Goal: Task Accomplishment & Management: Manage account settings

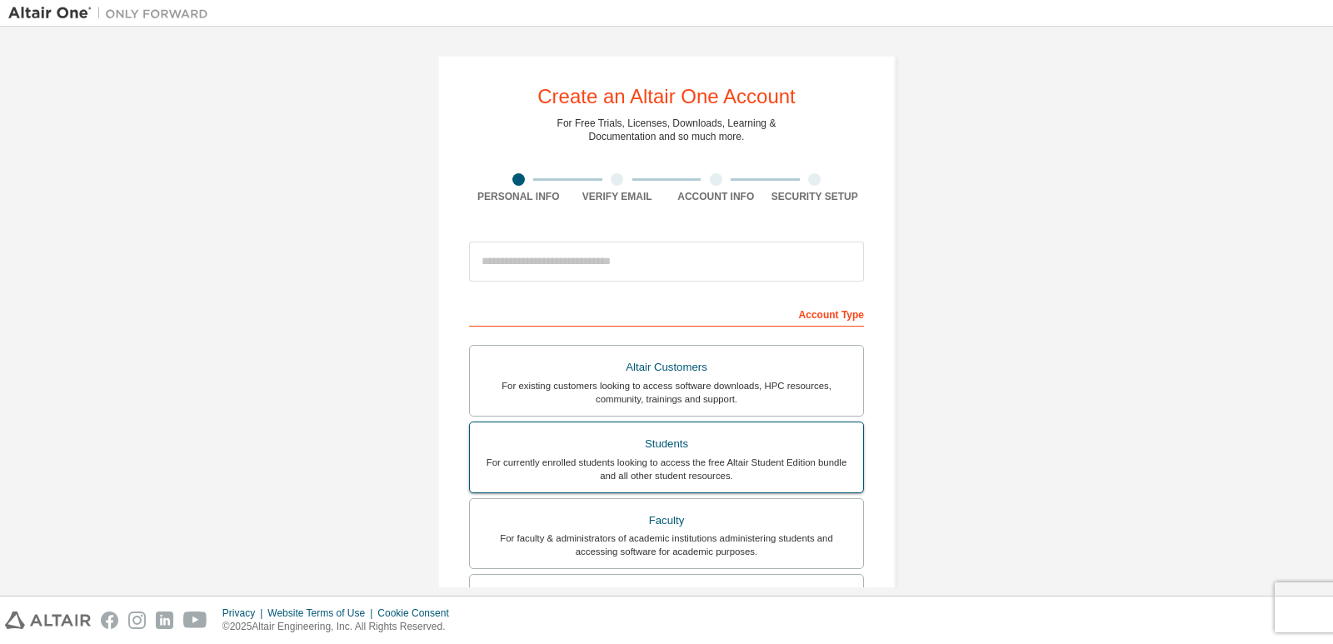
click at [690, 461] on div "For currently enrolled students looking to access the free Altair Student Editi…" at bounding box center [666, 469] width 373 height 27
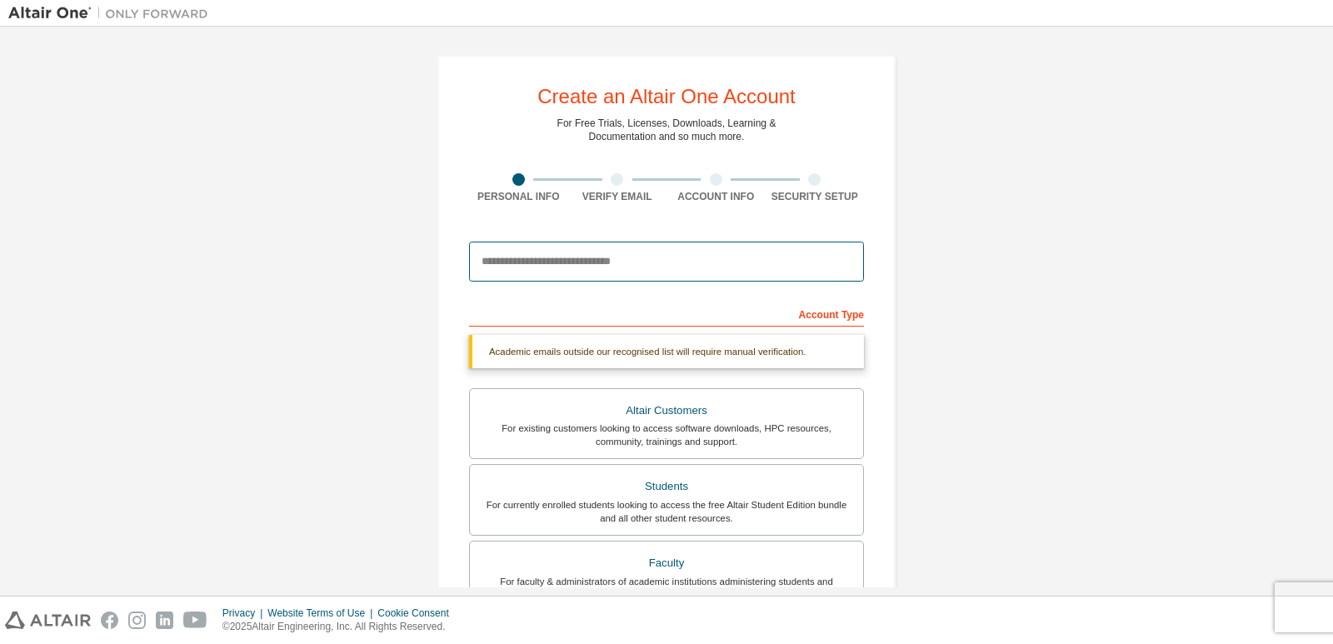
click at [561, 270] on input "email" at bounding box center [666, 262] width 395 height 40
type input "**********"
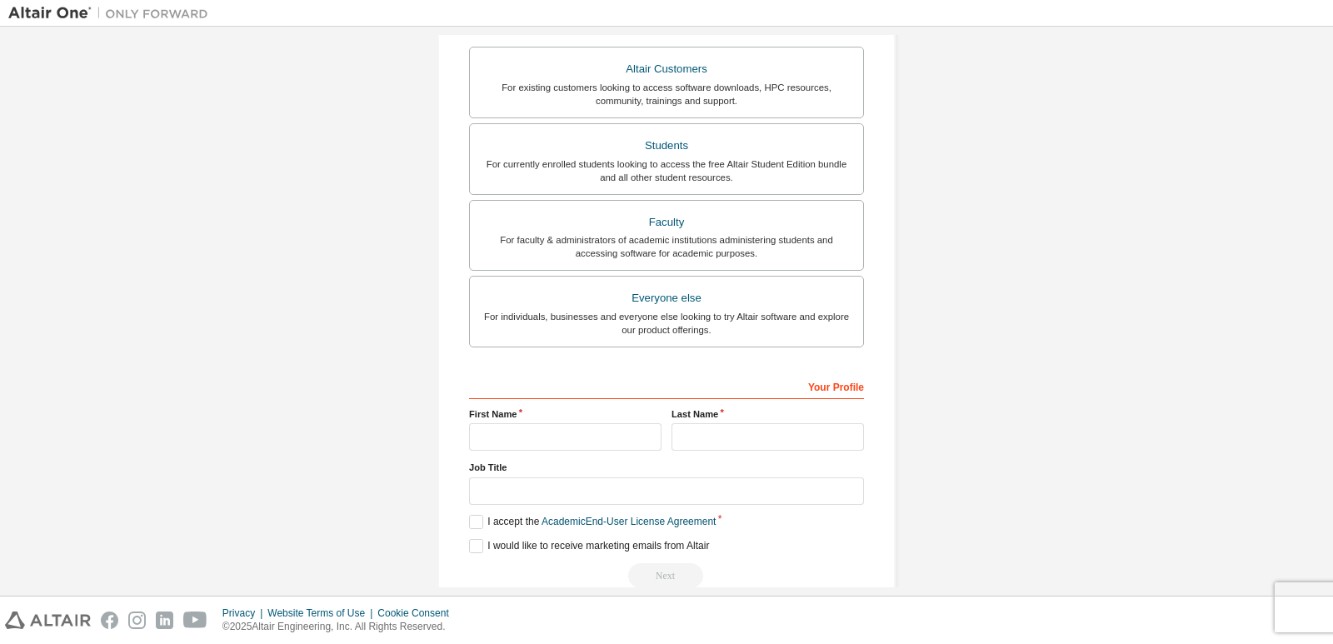
scroll to position [383, 0]
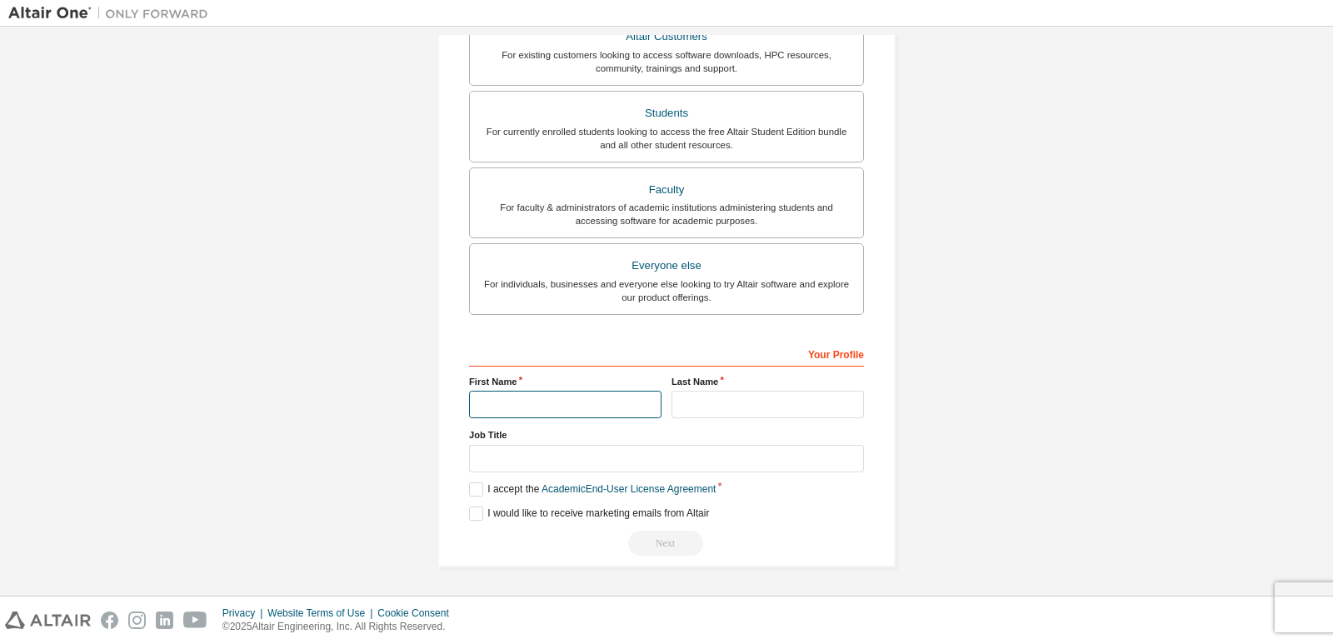
click at [596, 404] on input "text" at bounding box center [565, 404] width 192 height 27
type input "*****"
click at [675, 404] on input "text" at bounding box center [767, 404] width 192 height 27
type input "*******"
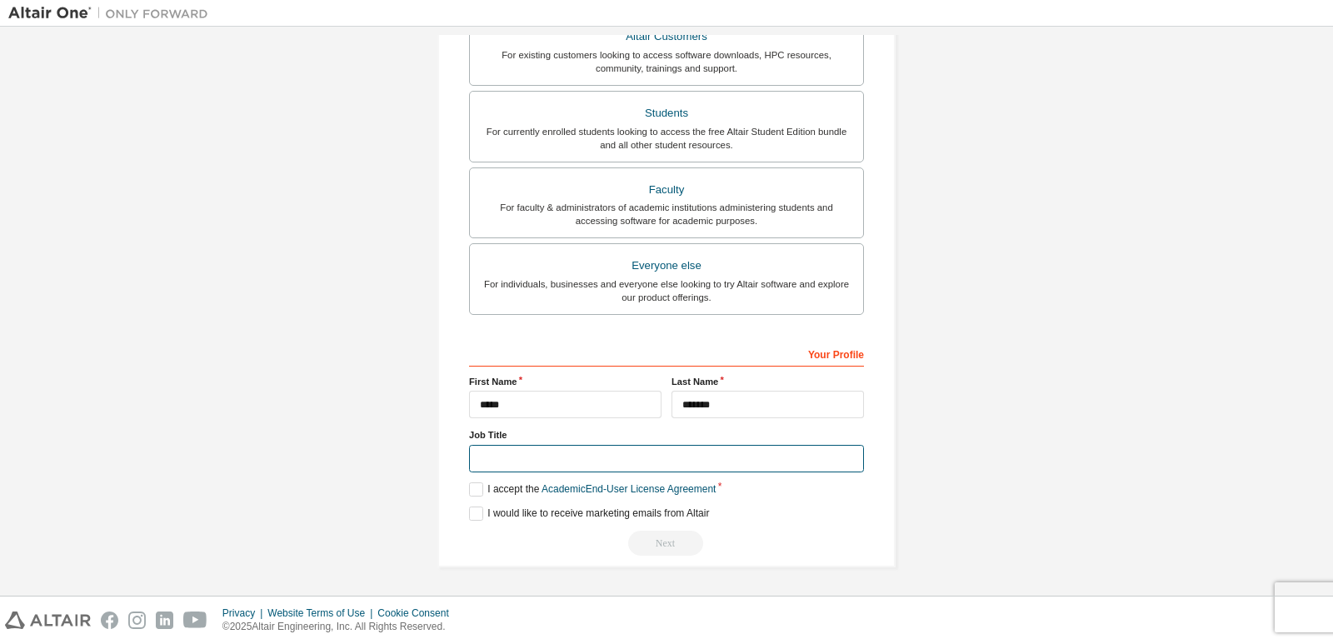
click at [702, 465] on input "text" at bounding box center [666, 458] width 395 height 27
click at [511, 468] on input "text" at bounding box center [666, 458] width 395 height 27
click at [471, 456] on input "text" at bounding box center [666, 458] width 395 height 27
type input "*******"
click at [481, 487] on label "I accept the Academic End-User License Agreement" at bounding box center [592, 489] width 247 height 14
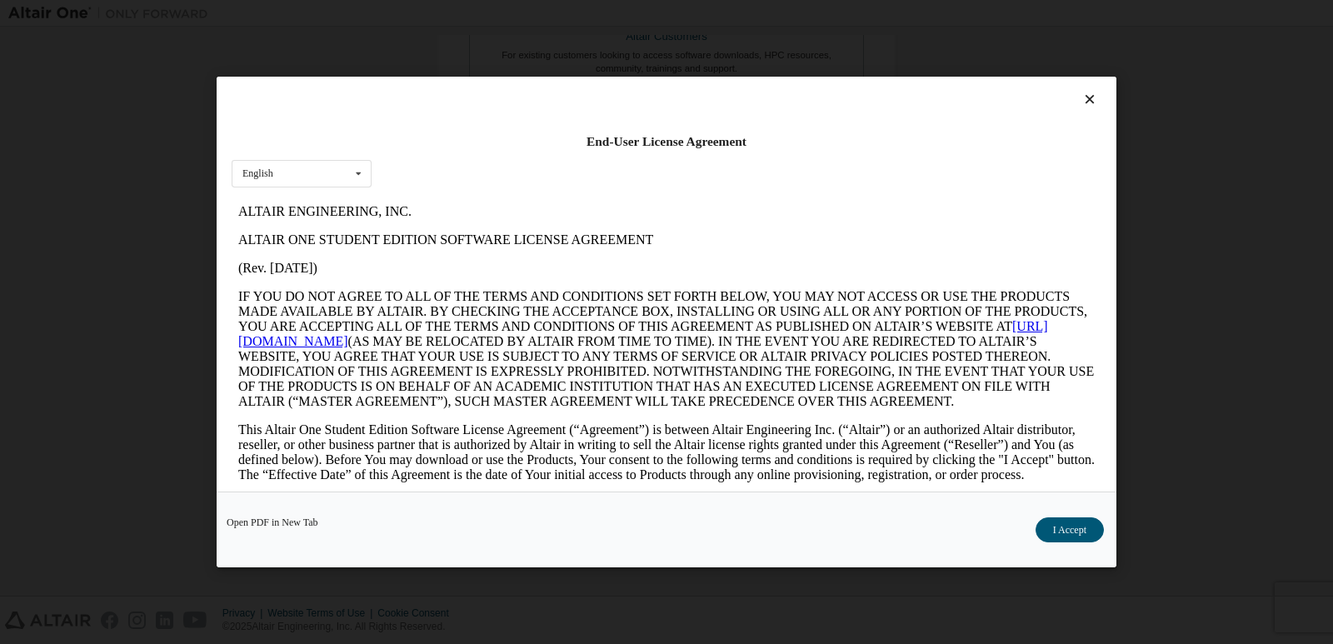
scroll to position [0, 0]
click at [1070, 92] on div at bounding box center [667, 103] width 870 height 23
click at [1075, 86] on div "End-User License Agreement English English" at bounding box center [667, 284] width 900 height 415
click at [1081, 98] on icon at bounding box center [1089, 99] width 17 height 15
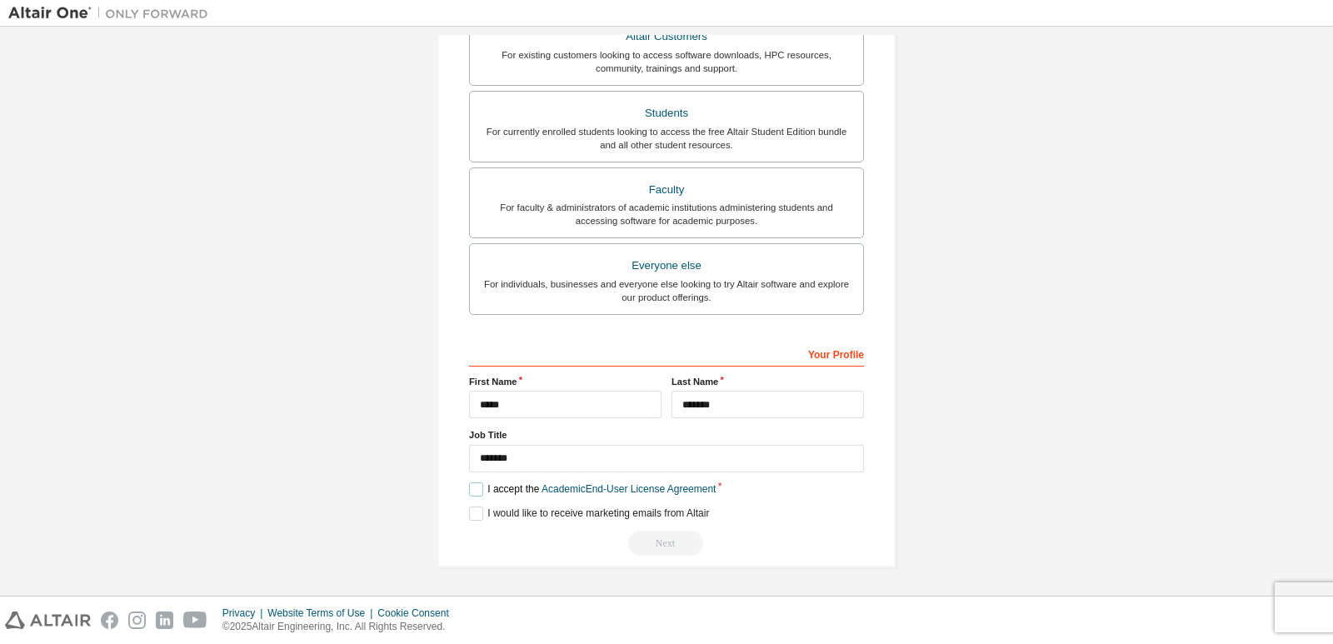
click at [471, 487] on label "I accept the Academic End-User License Agreement" at bounding box center [592, 489] width 247 height 14
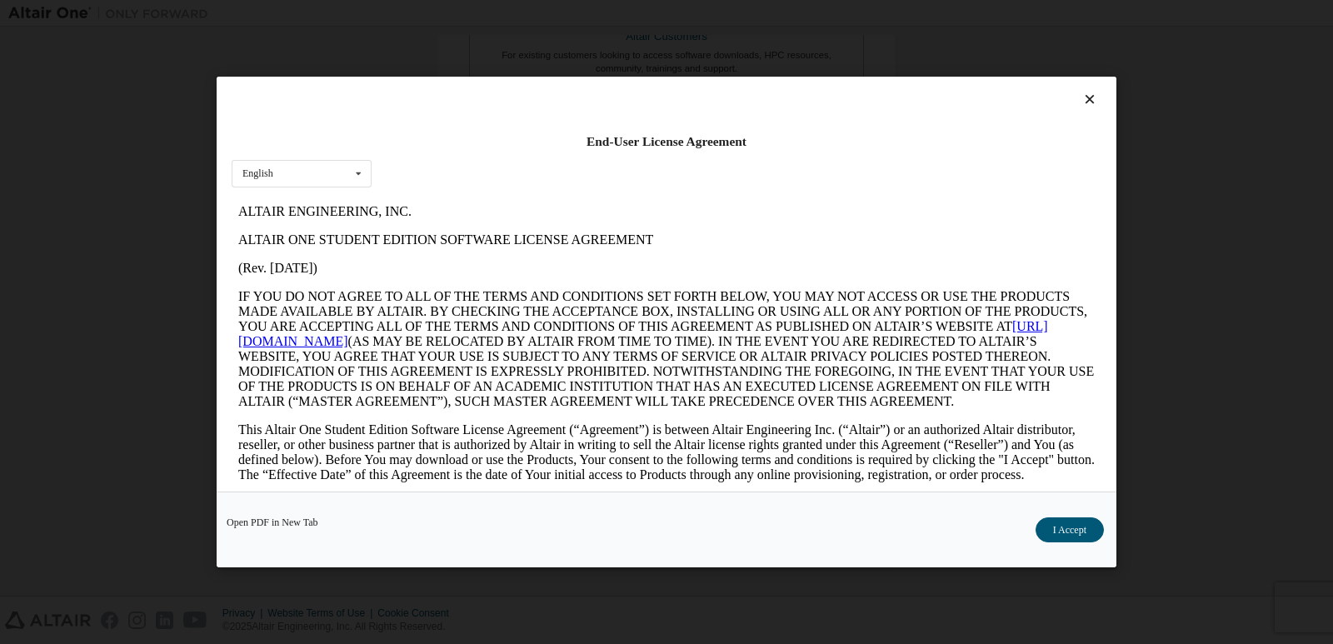
click at [1087, 534] on button "I Accept" at bounding box center [1069, 529] width 68 height 25
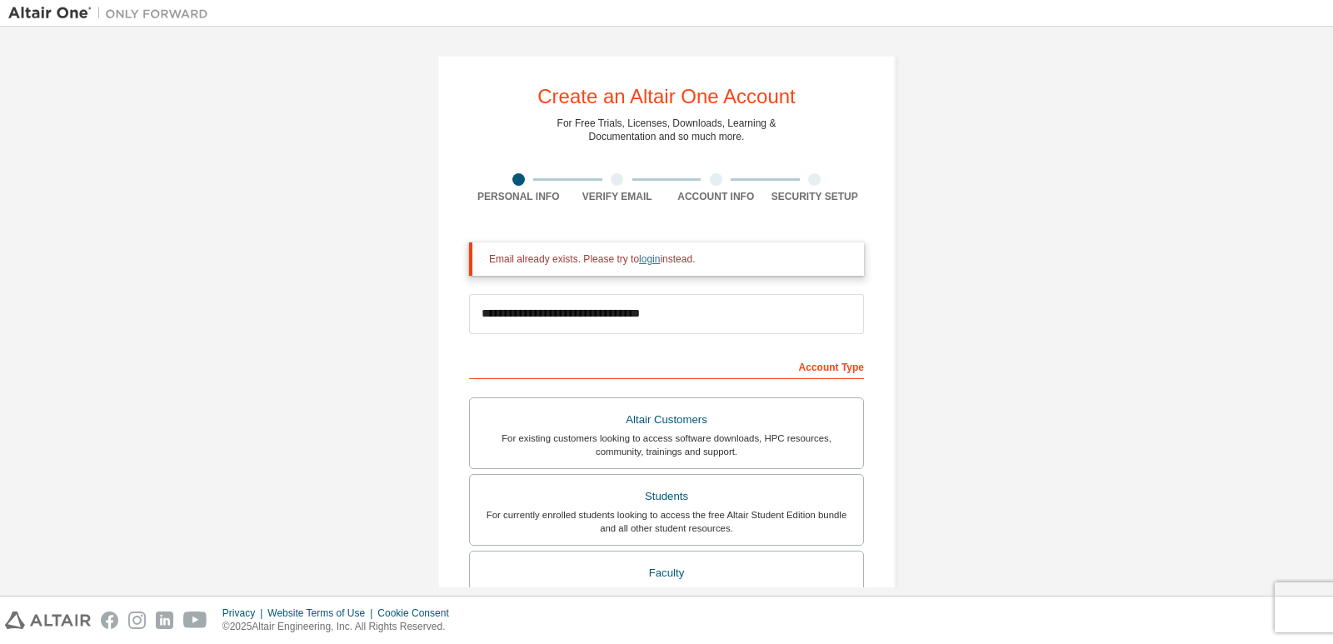
click at [643, 257] on link "login" at bounding box center [649, 259] width 21 height 12
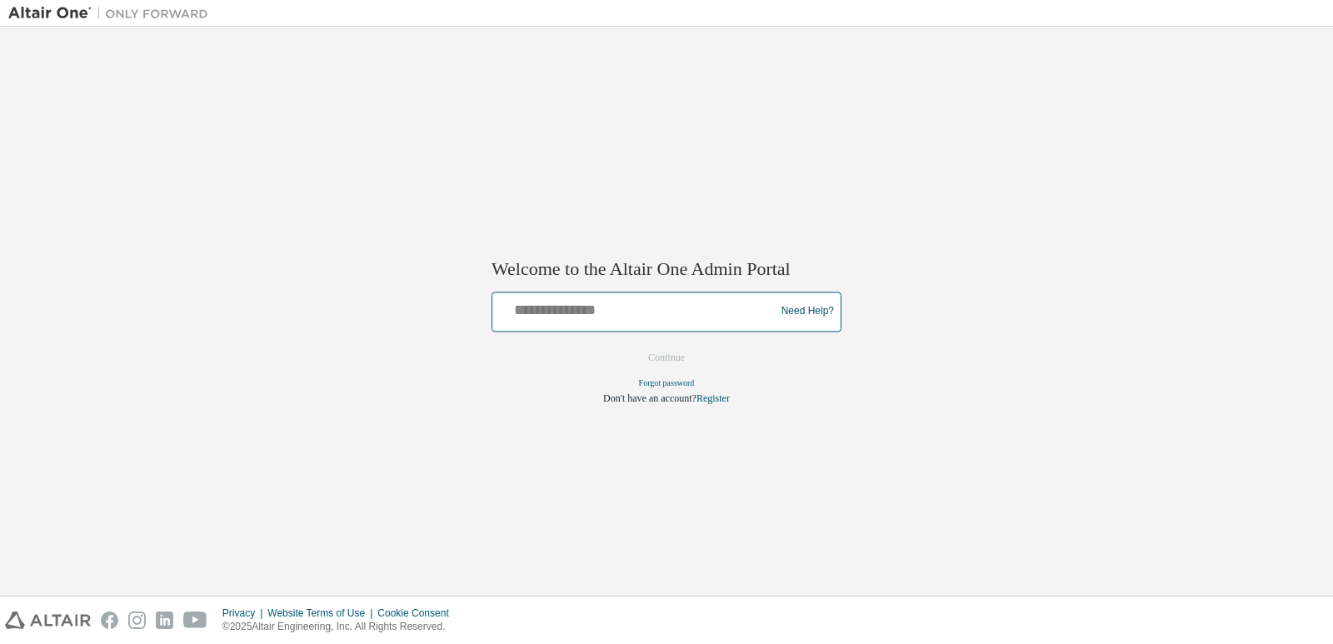
click at [602, 315] on input "text" at bounding box center [636, 308] width 274 height 24
type input "**********"
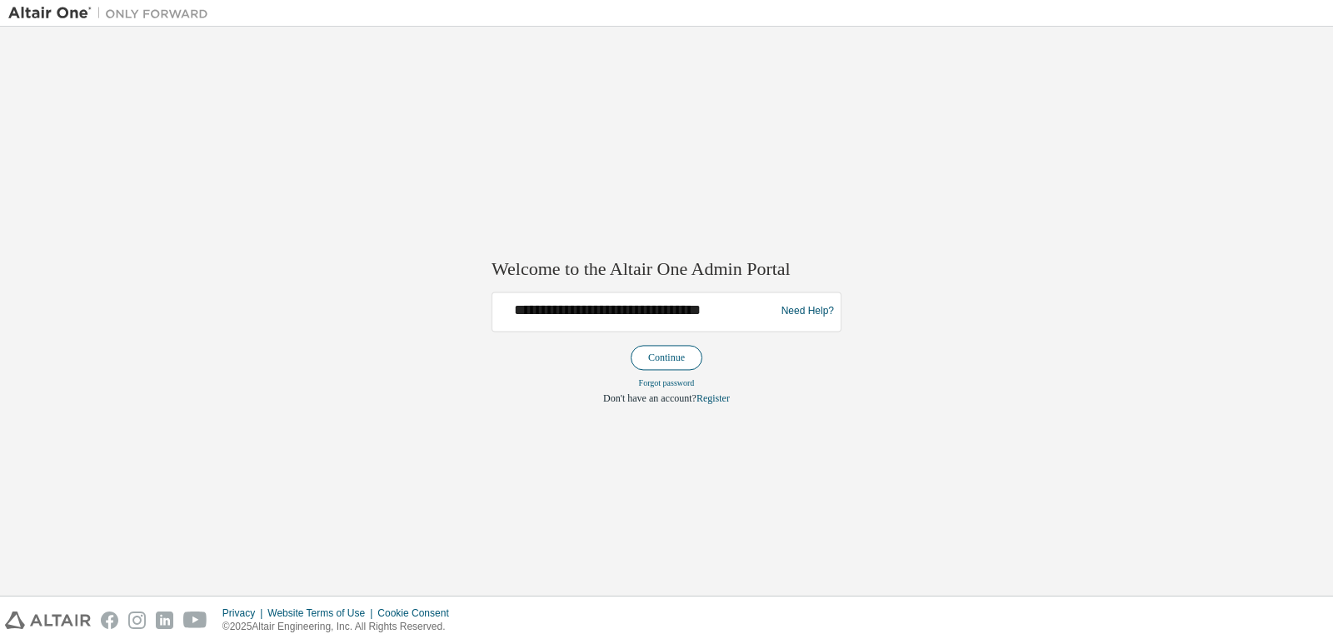
click at [671, 355] on button "Continue" at bounding box center [667, 357] width 72 height 25
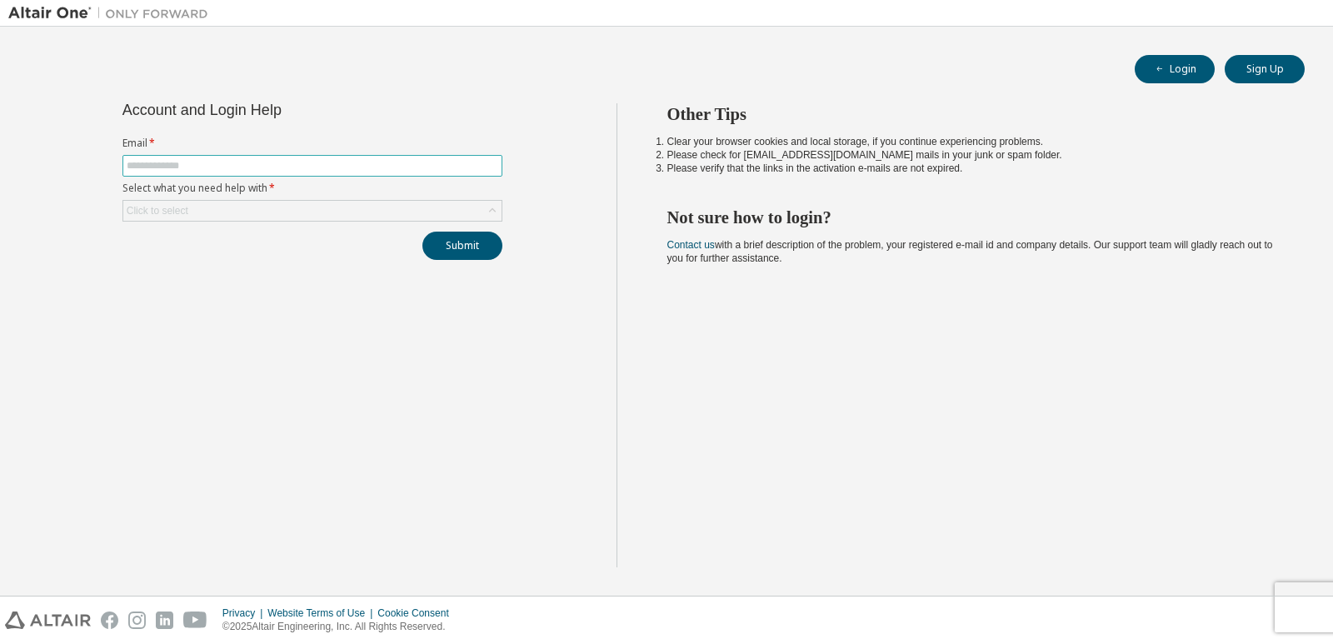
click at [222, 172] on span at bounding box center [312, 166] width 380 height 22
click at [222, 166] on input "text" at bounding box center [312, 165] width 371 height 13
type input "**********"
click at [241, 206] on div "Click to select" at bounding box center [312, 211] width 378 height 20
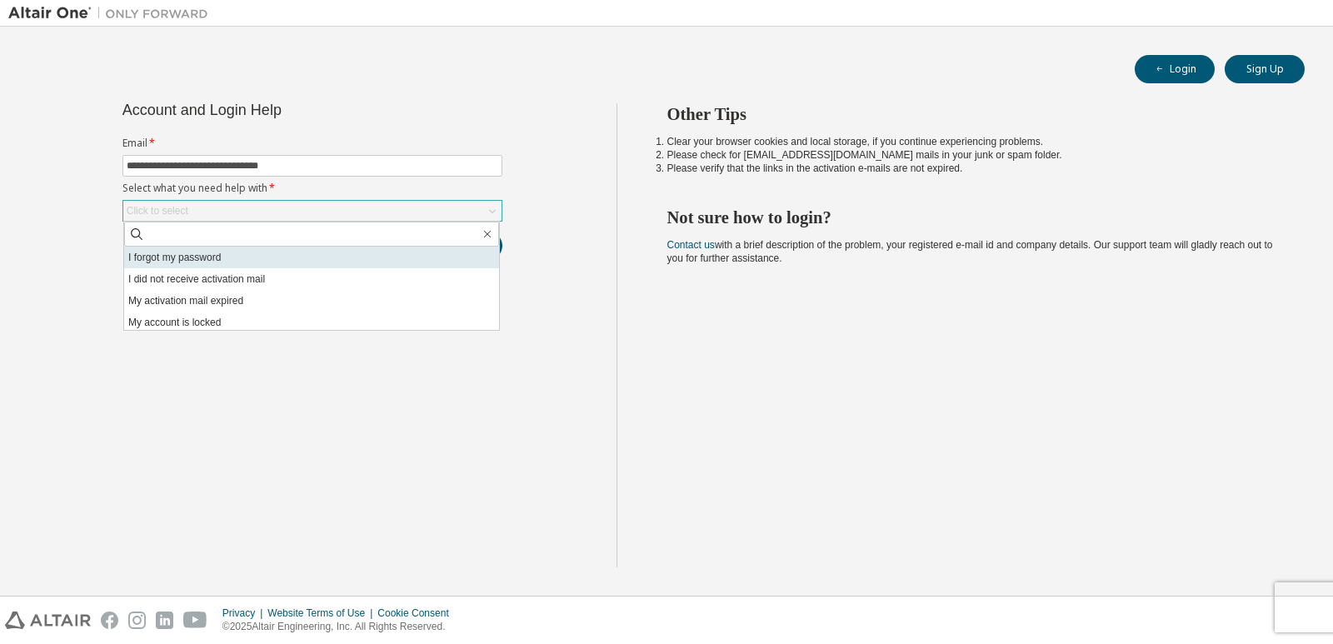
click at [246, 252] on li "I forgot my password" at bounding box center [311, 258] width 375 height 22
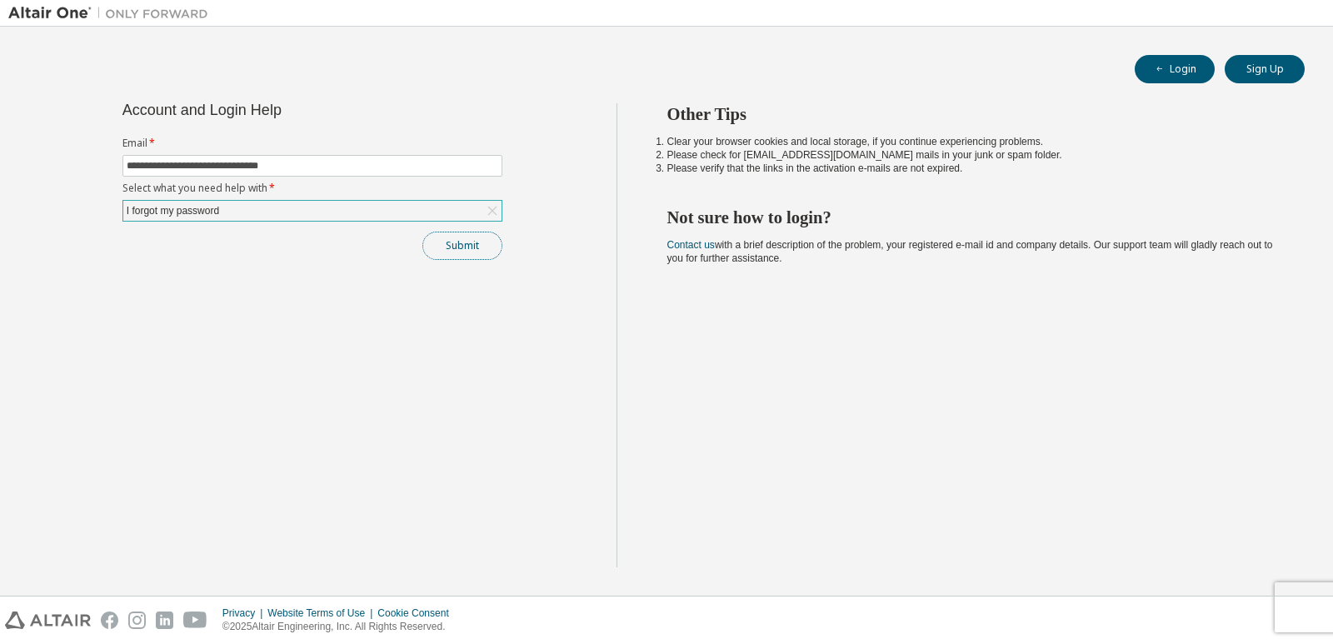
click at [440, 237] on button "Submit" at bounding box center [462, 246] width 80 height 28
click at [448, 250] on button "Submit" at bounding box center [462, 246] width 80 height 28
click at [1173, 67] on button "Login" at bounding box center [1174, 69] width 80 height 28
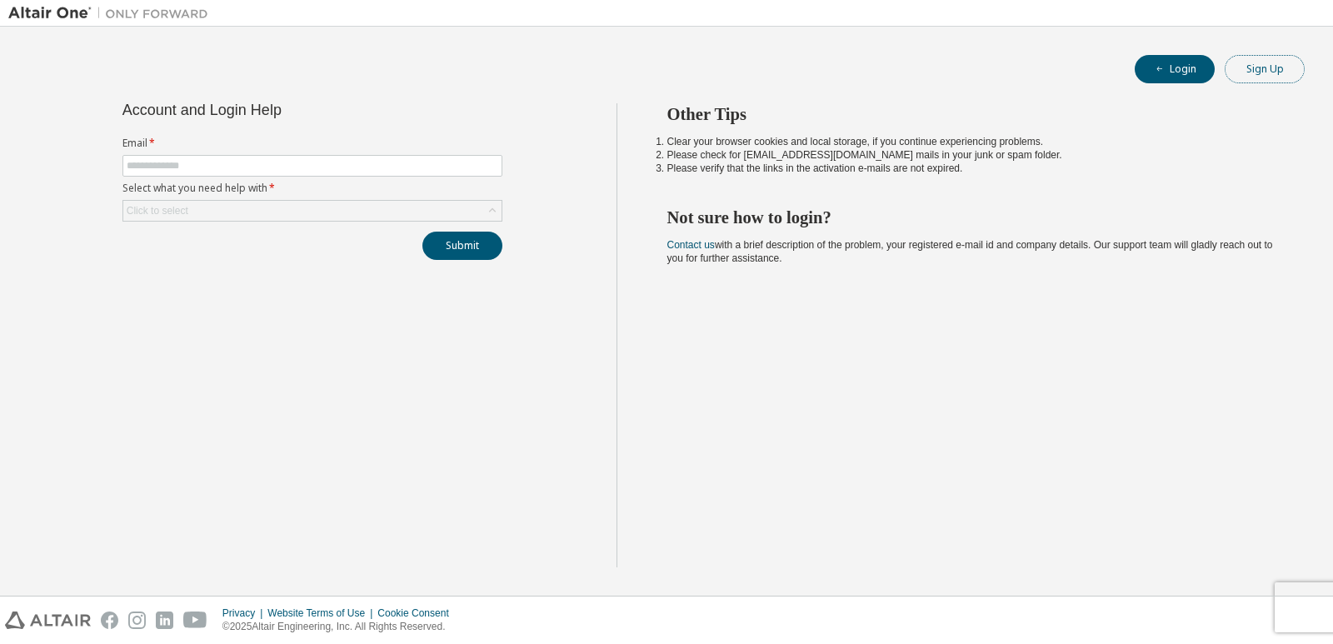
click at [1244, 59] on button "Sign Up" at bounding box center [1264, 69] width 80 height 28
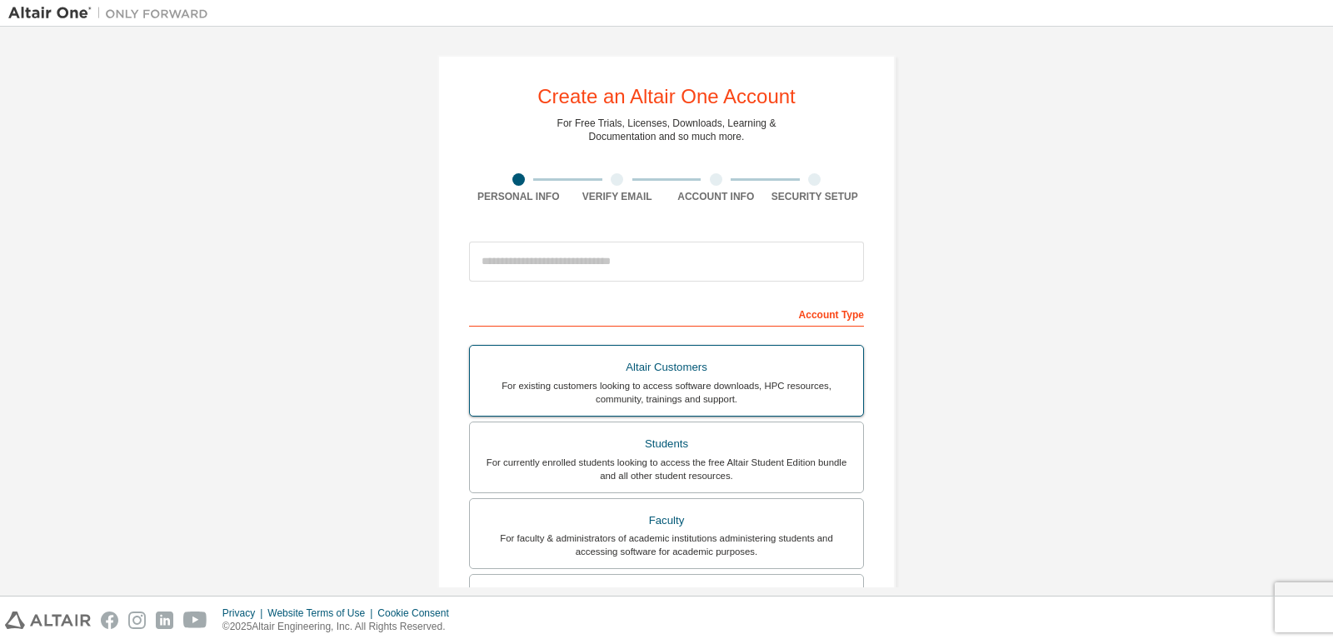
scroll to position [83, 0]
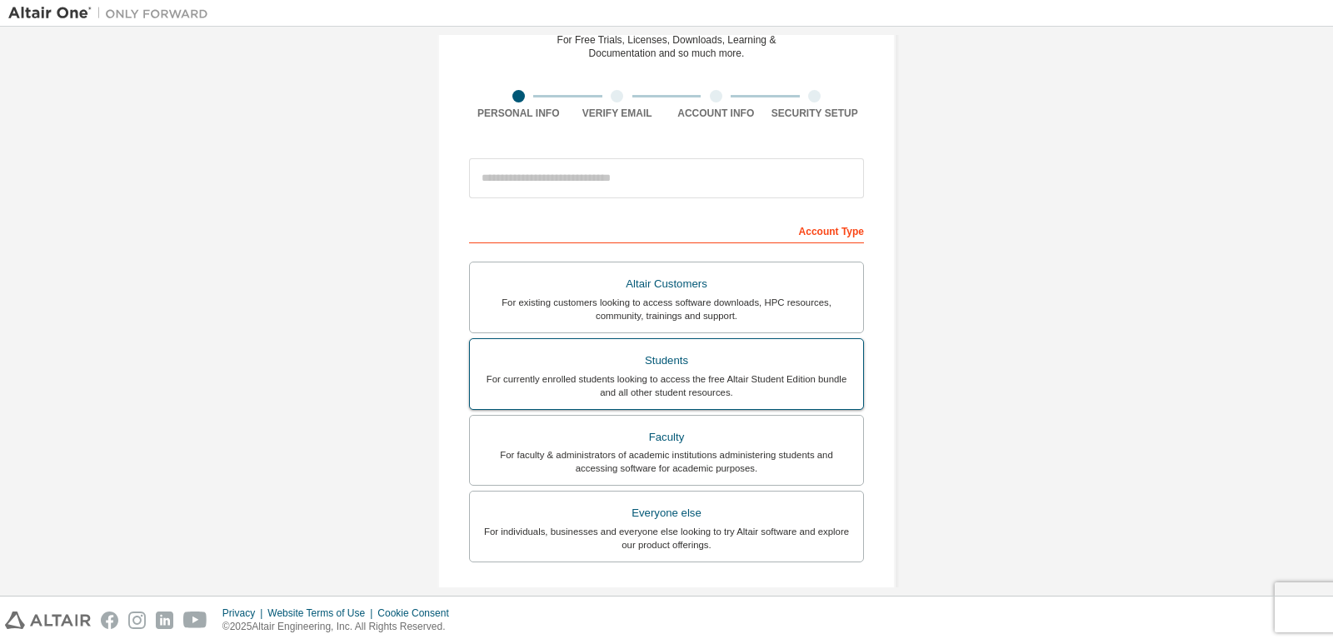
click at [773, 355] on div "Students" at bounding box center [666, 360] width 373 height 23
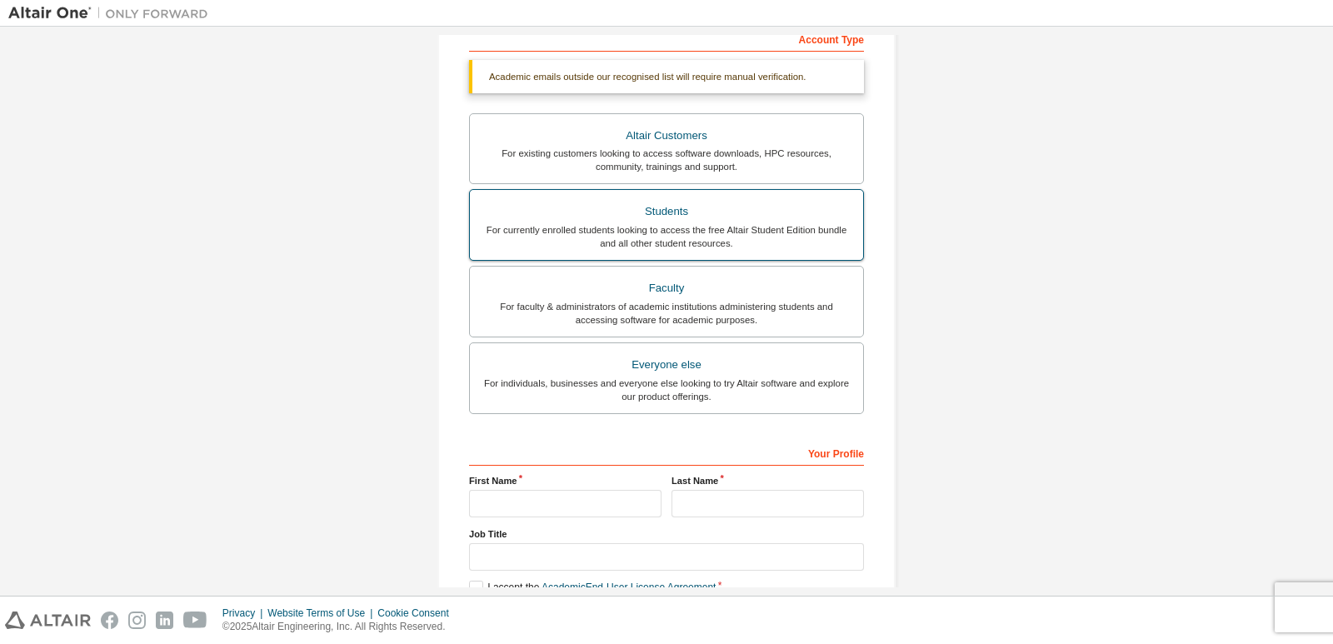
scroll to position [373, 0]
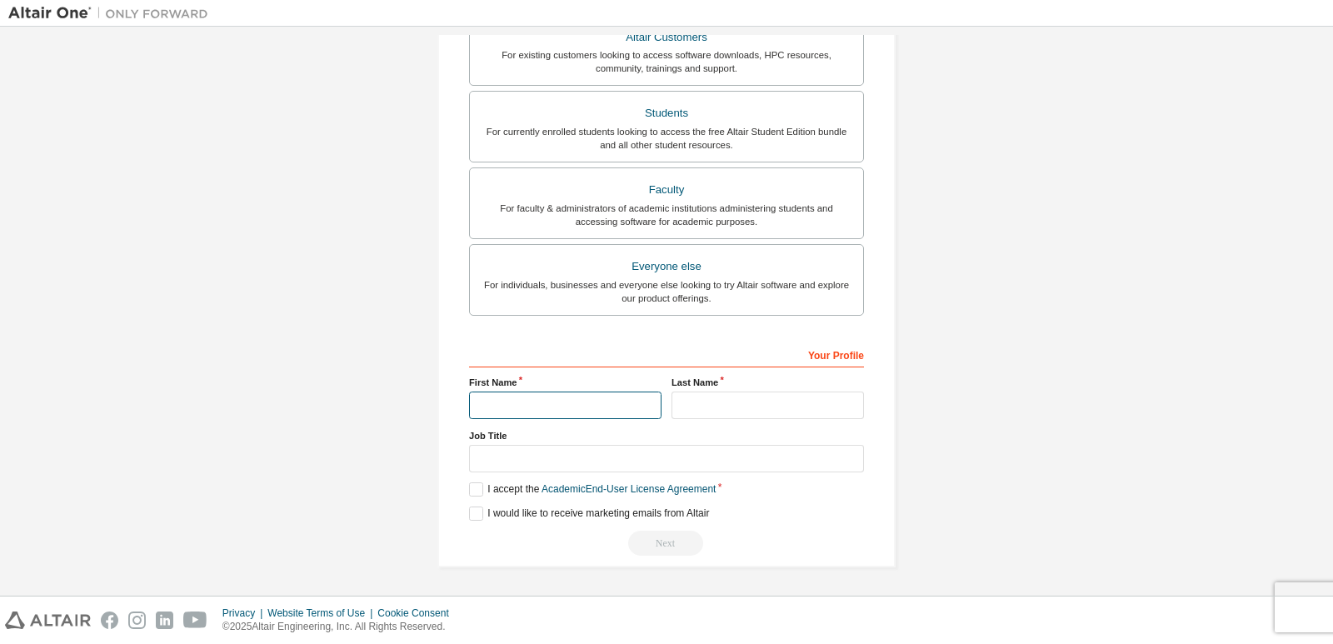
click at [553, 393] on input "text" at bounding box center [565, 404] width 192 height 27
type input "*****"
click at [697, 409] on input "text" at bounding box center [767, 404] width 192 height 27
type input "*******"
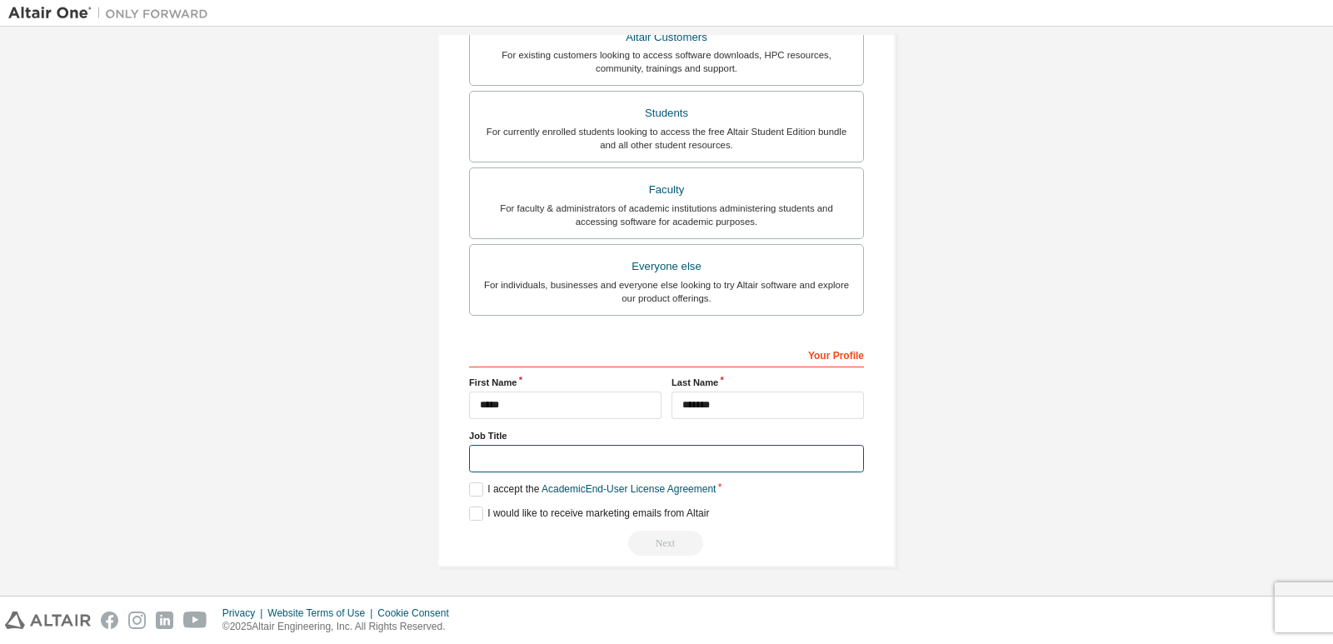
click at [737, 468] on input "text" at bounding box center [666, 458] width 395 height 27
type input "*"
type input "****"
click at [478, 493] on label "I accept the Academic End-User License Agreement" at bounding box center [592, 489] width 247 height 14
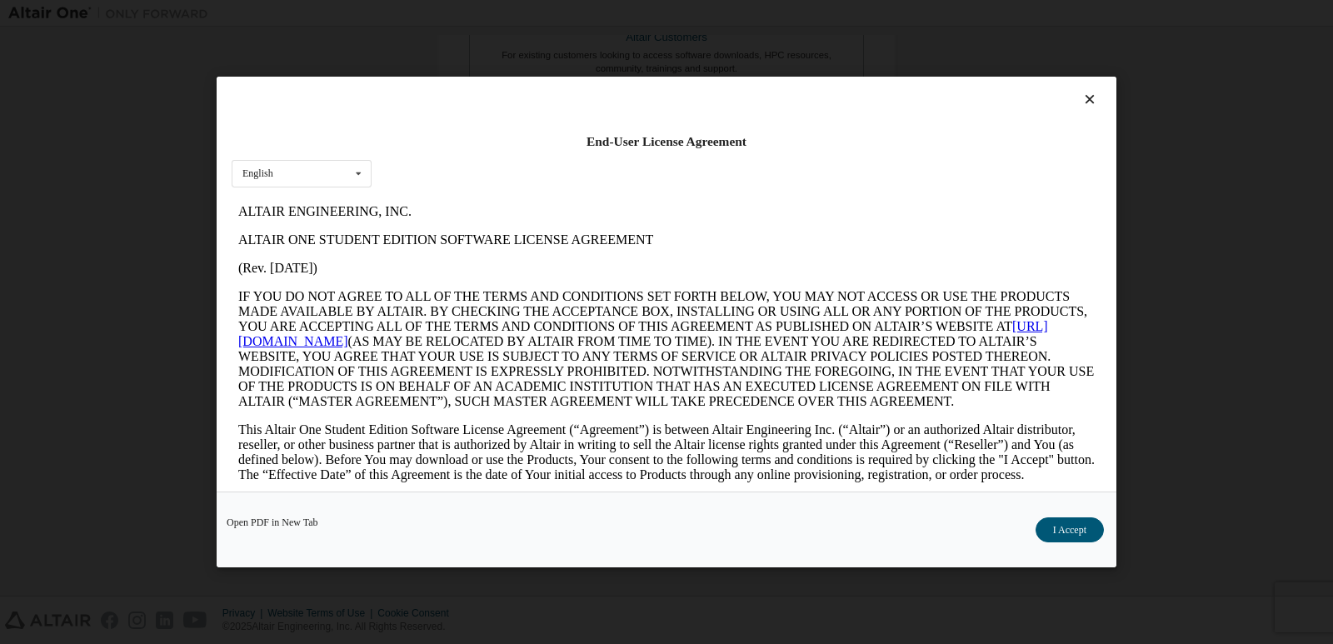
scroll to position [0, 0]
click at [1059, 520] on button "I Accept" at bounding box center [1069, 529] width 68 height 25
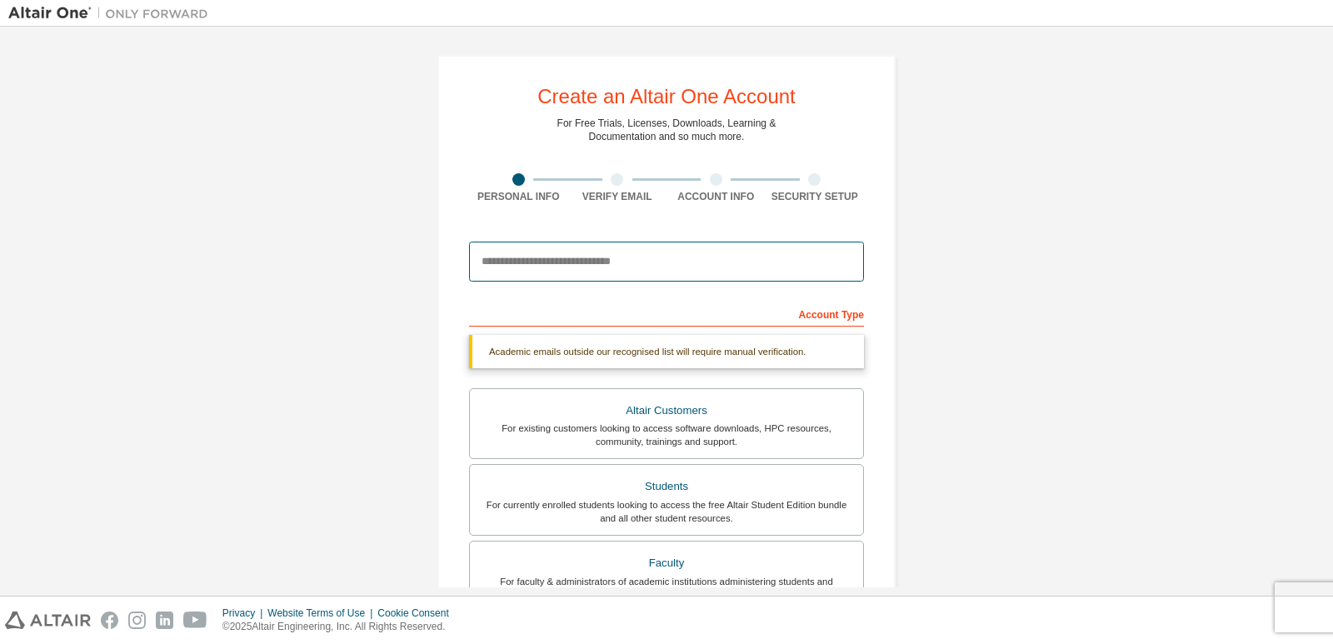
click at [690, 272] on input "email" at bounding box center [666, 262] width 395 height 40
type input "**********"
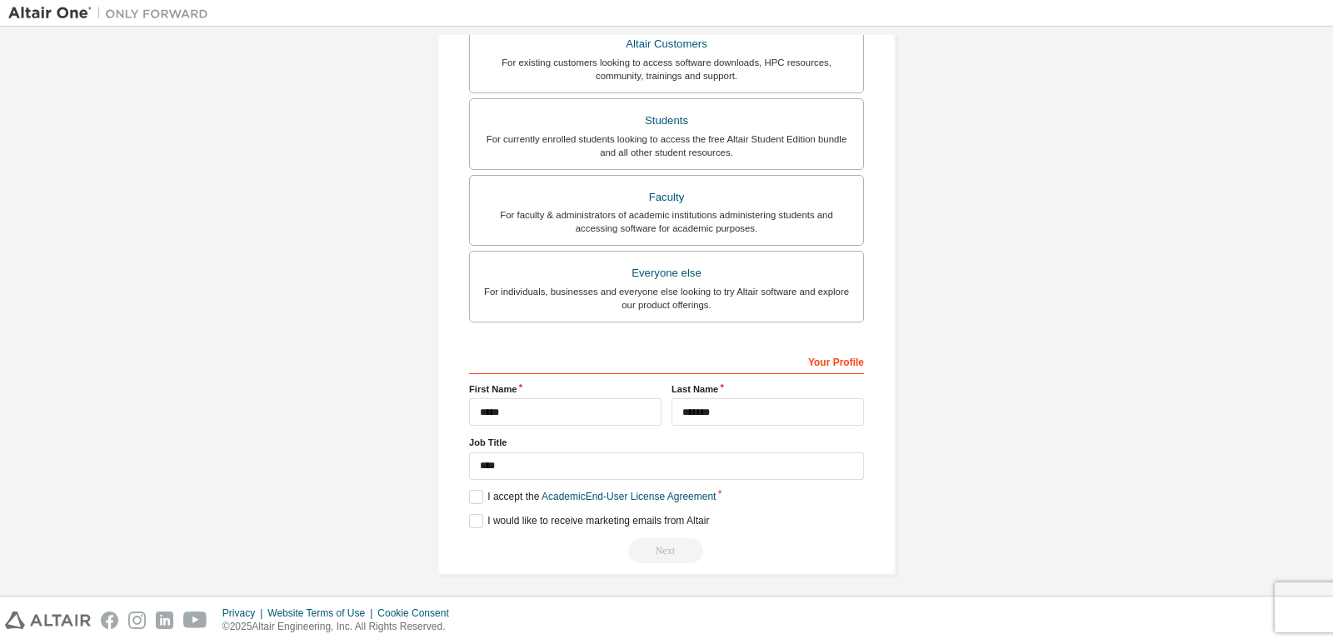
scroll to position [383, 0]
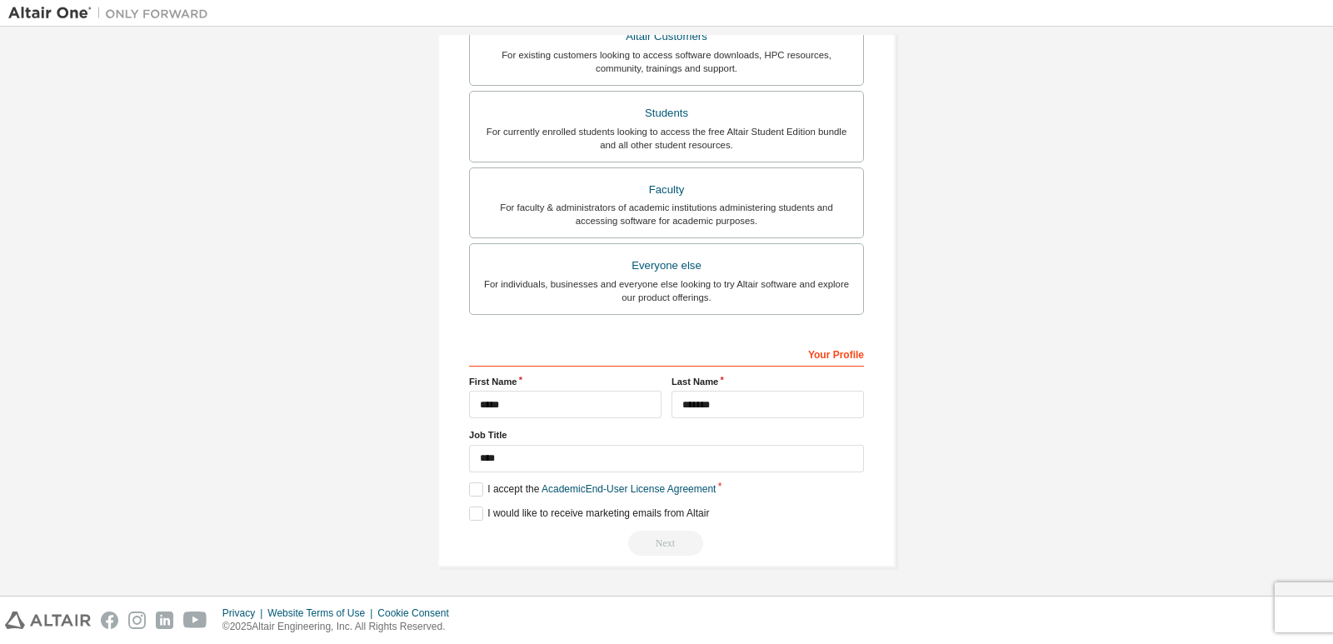
click at [667, 551] on div "Next" at bounding box center [666, 543] width 395 height 25
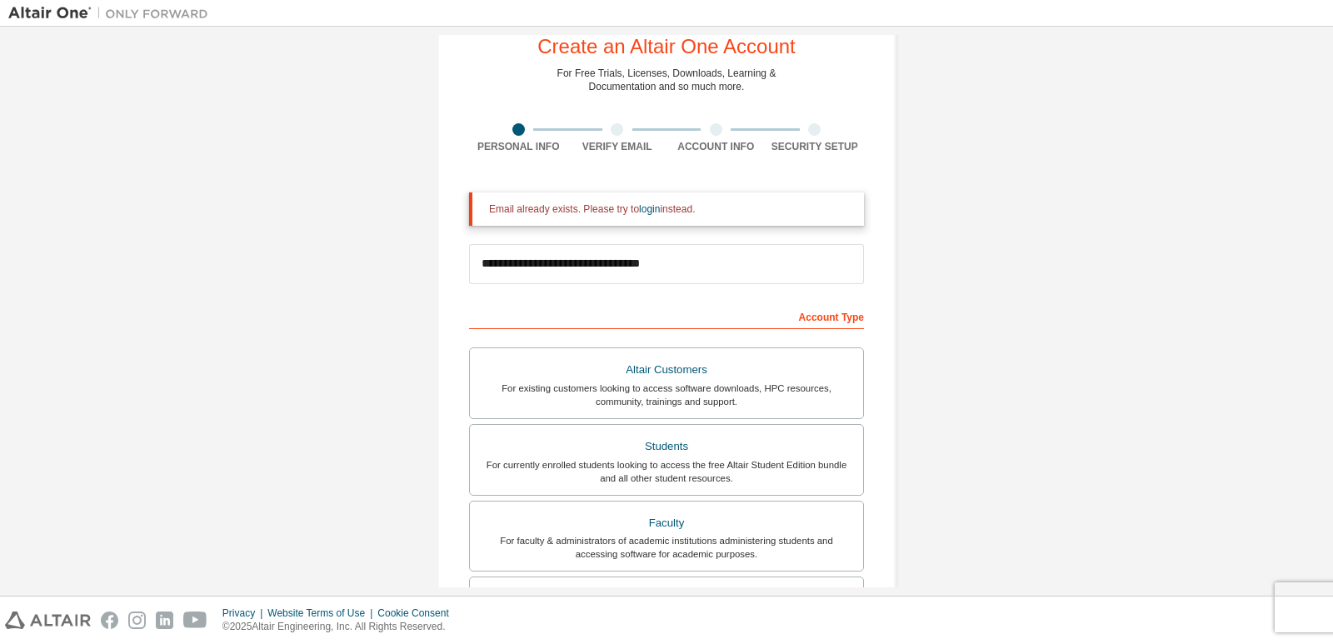
scroll to position [0, 0]
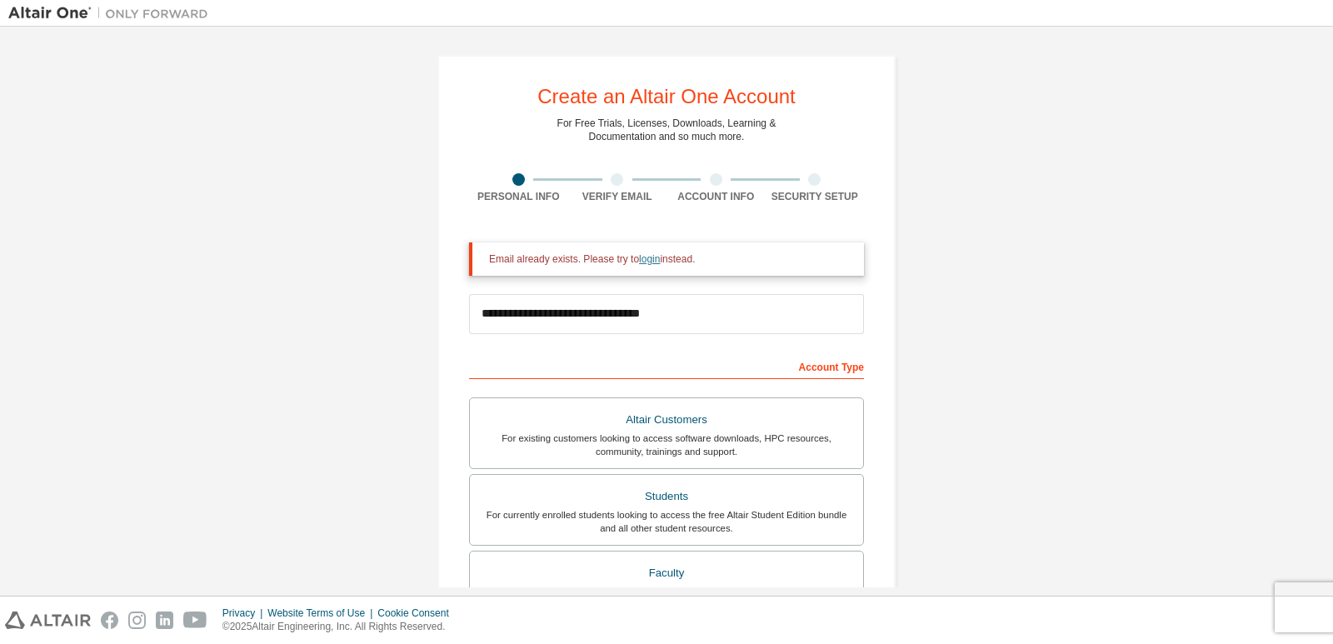
click at [653, 257] on link "login" at bounding box center [649, 259] width 21 height 12
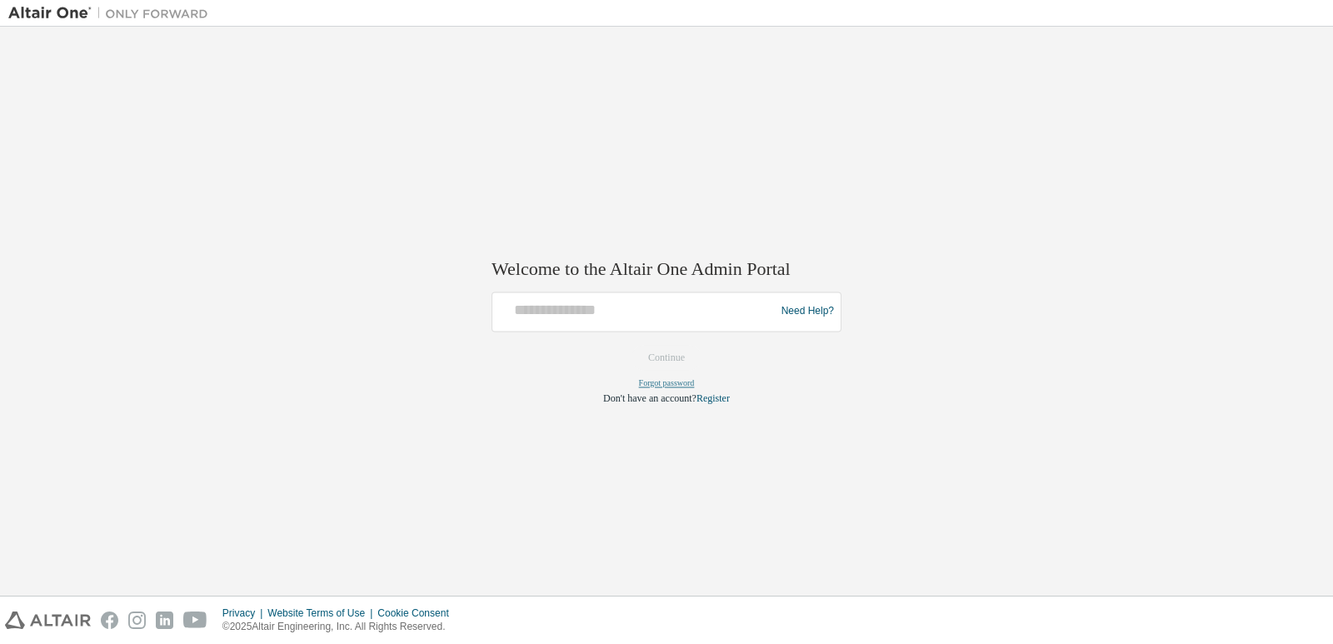
click at [680, 384] on link "Forgot password" at bounding box center [667, 382] width 56 height 9
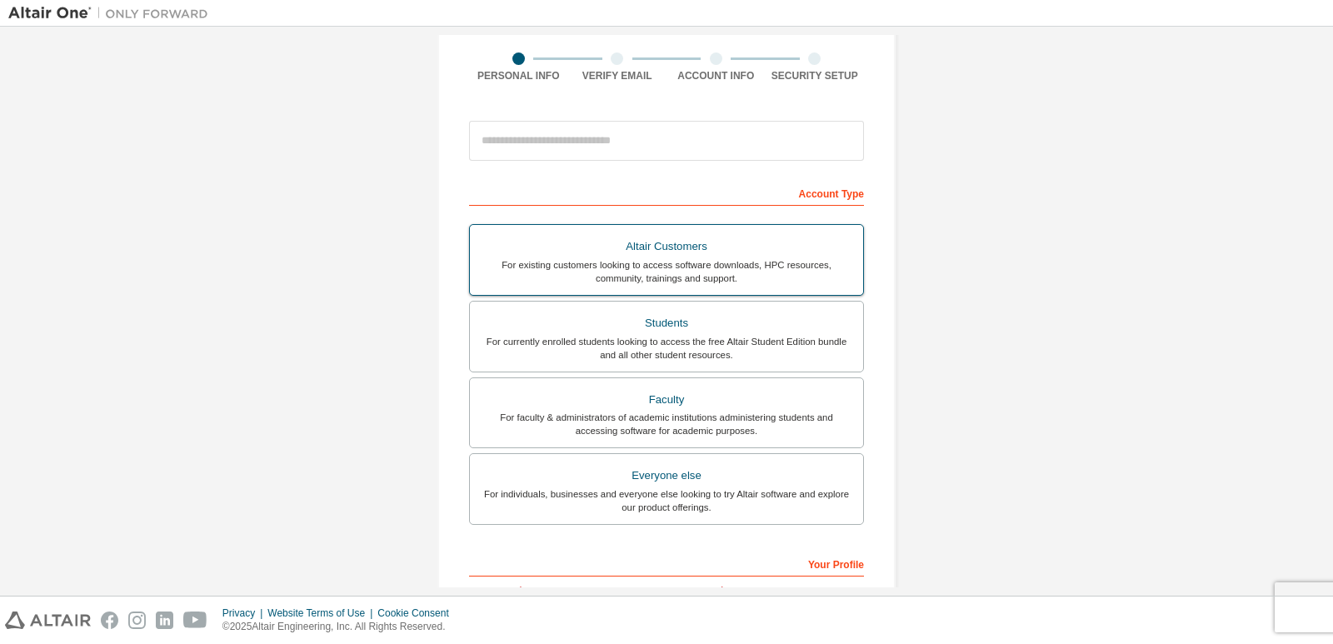
scroll to position [167, 0]
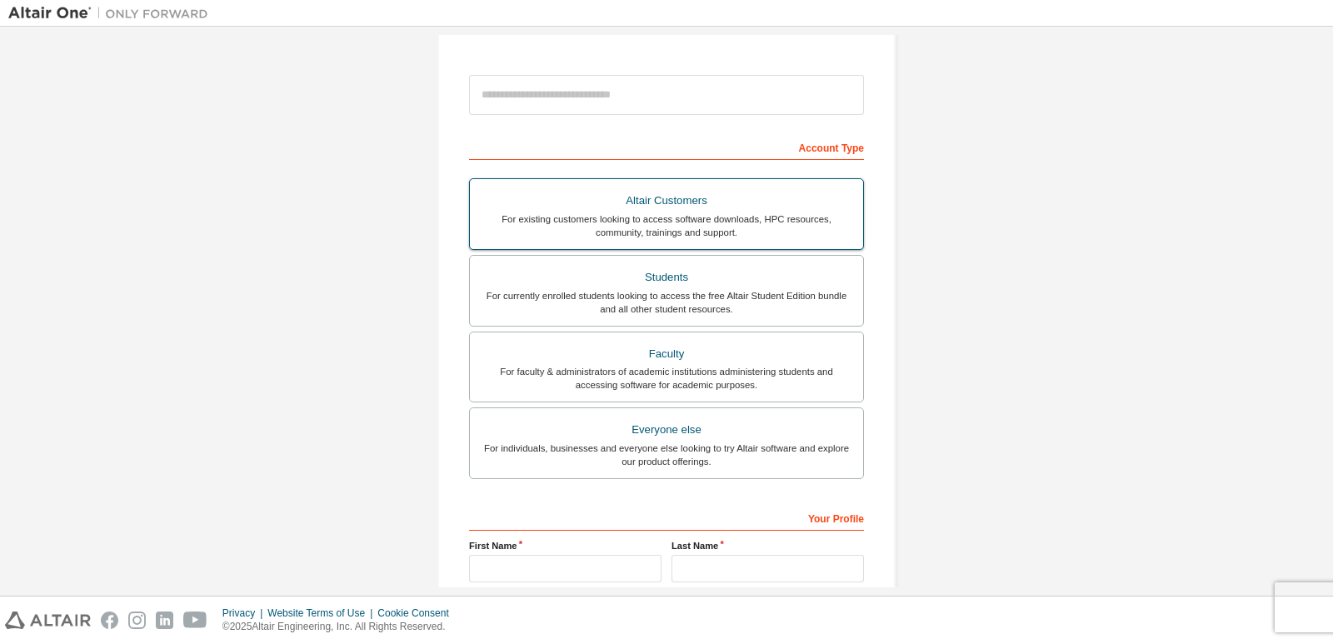
click at [553, 218] on div "For existing customers looking to access software downloads, HPC resources, com…" at bounding box center [666, 225] width 373 height 27
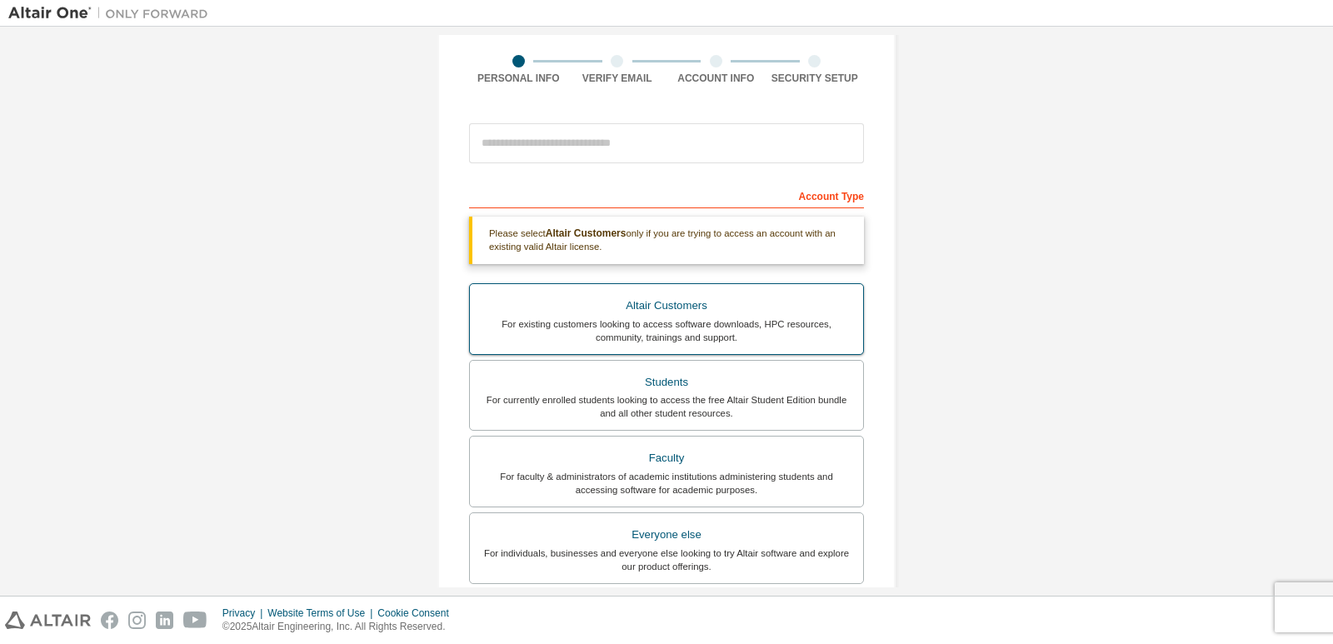
scroll to position [83, 0]
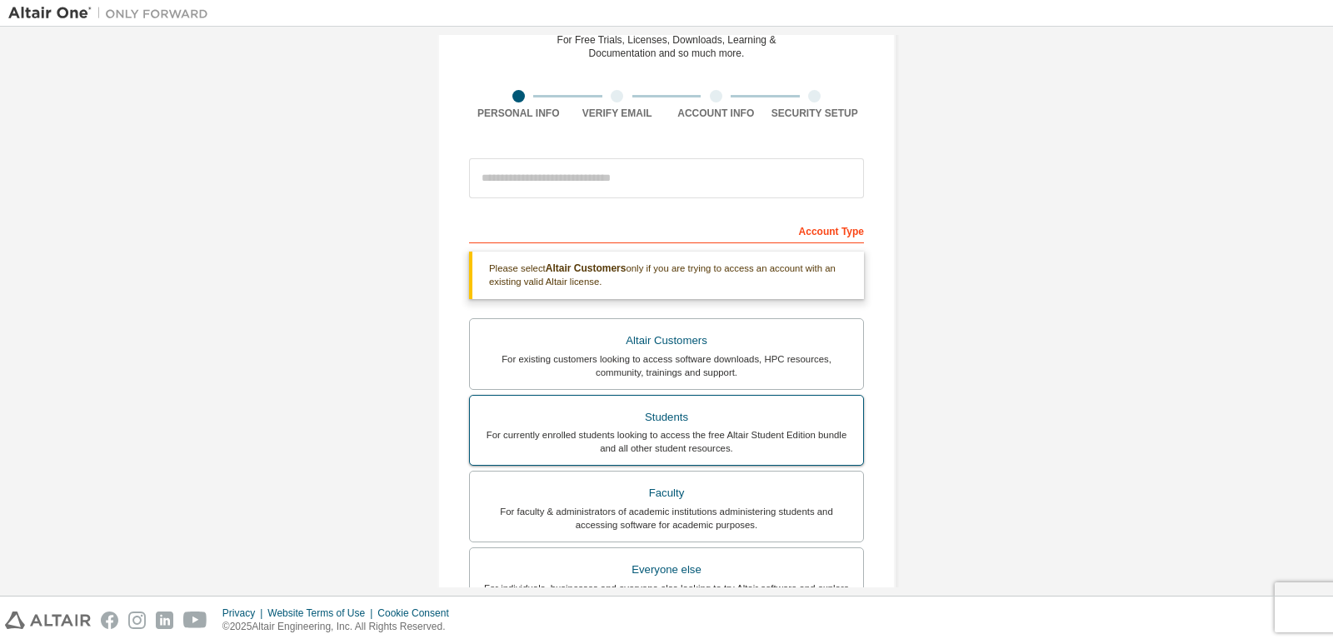
click at [692, 421] on div "Students" at bounding box center [666, 417] width 373 height 23
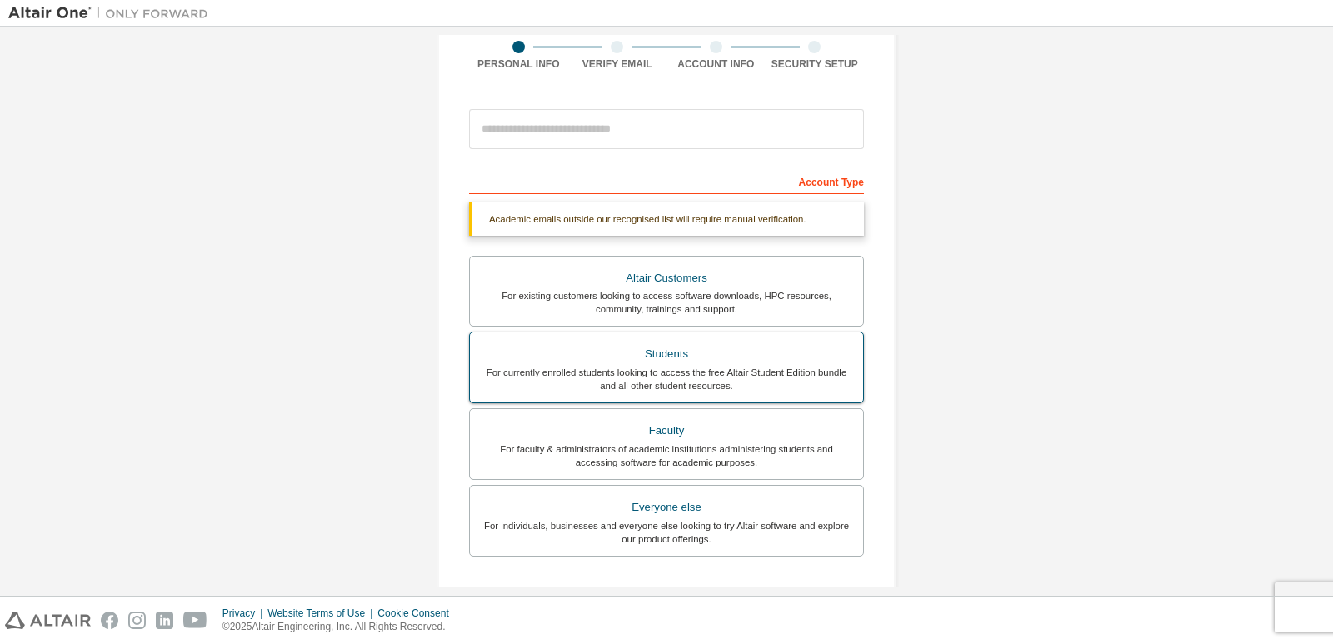
scroll to position [167, 0]
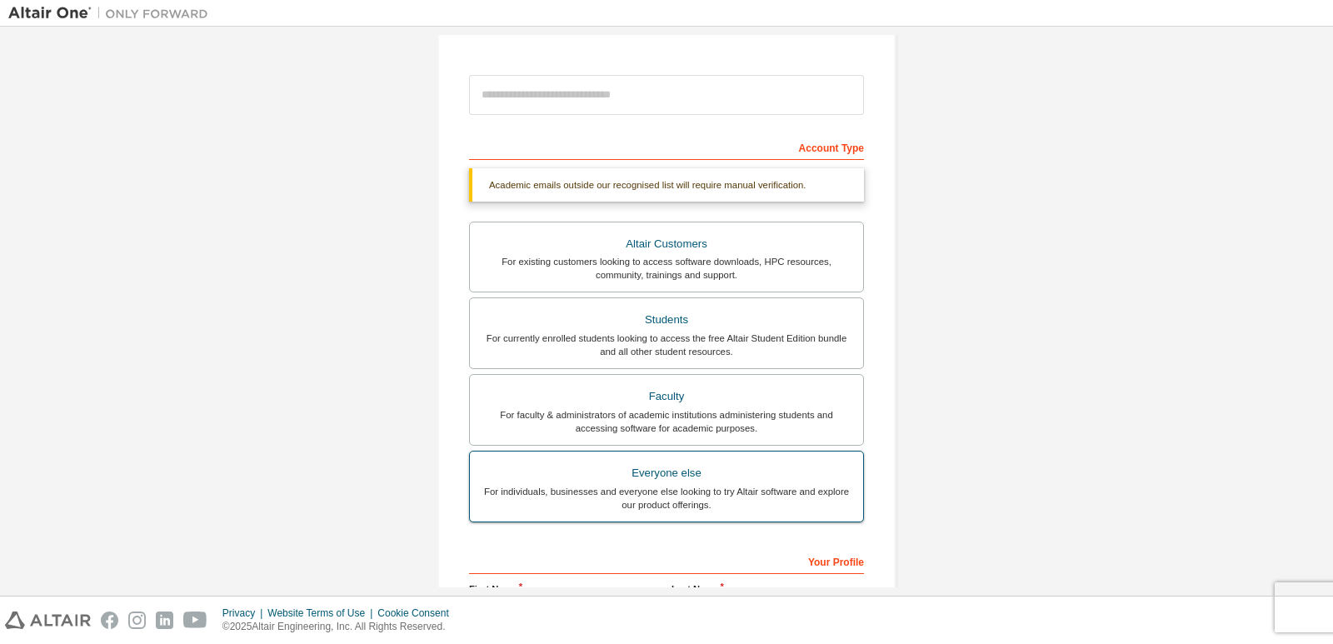
click at [660, 463] on div "Everyone else" at bounding box center [666, 472] width 373 height 23
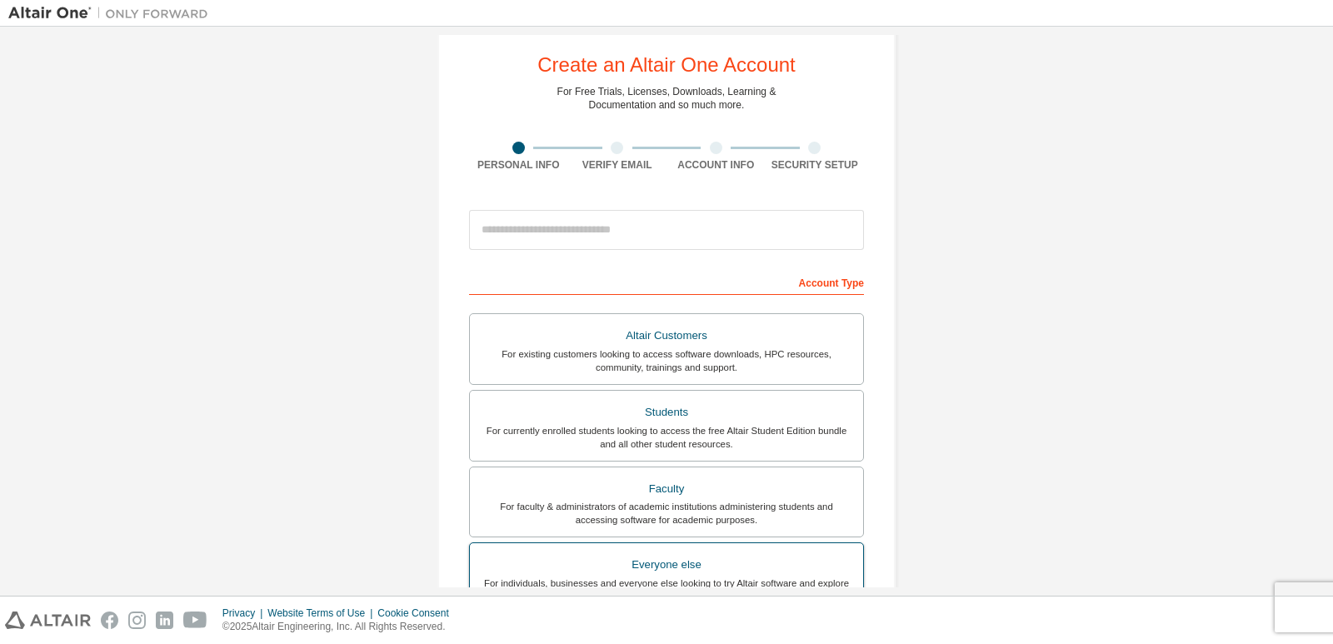
scroll to position [0, 0]
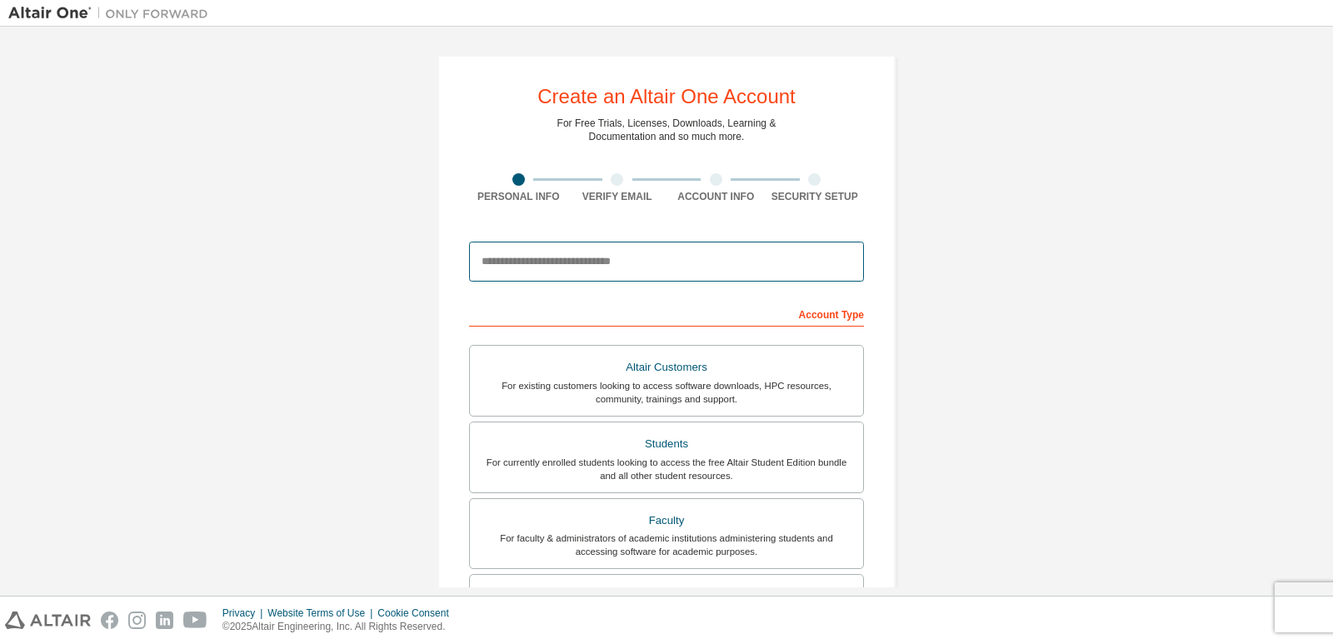
click at [648, 273] on input "email" at bounding box center [666, 262] width 395 height 40
type input "**********"
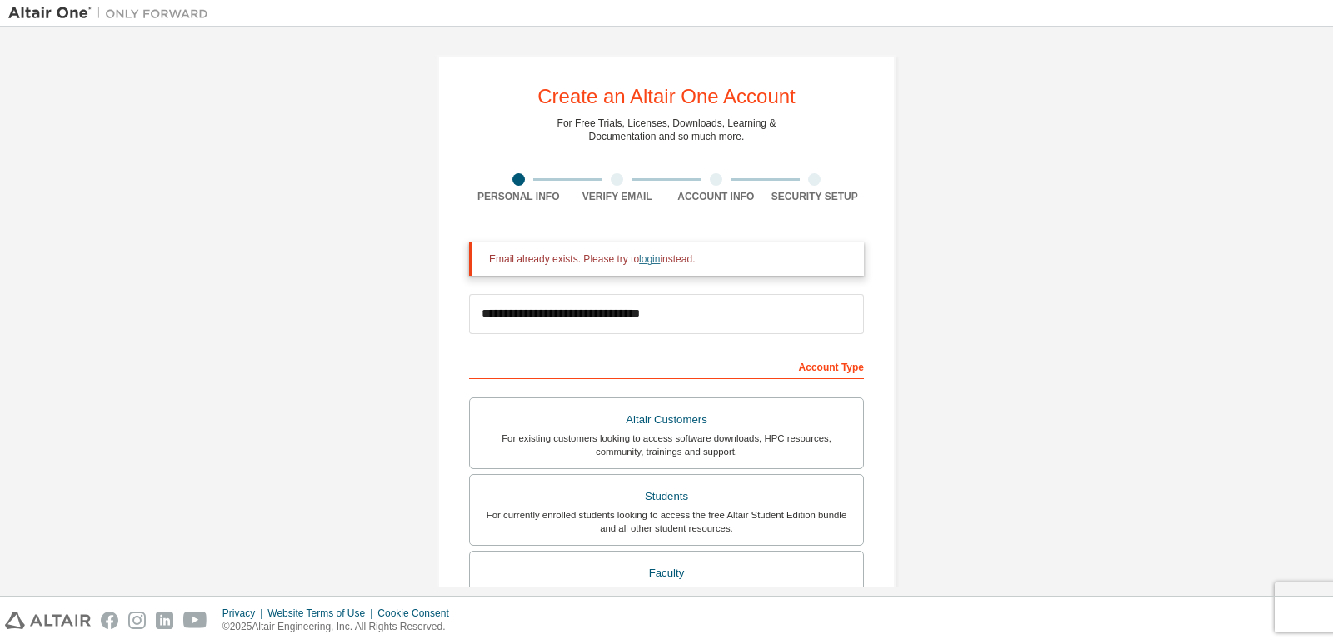
click at [641, 253] on link "login" at bounding box center [649, 259] width 21 height 12
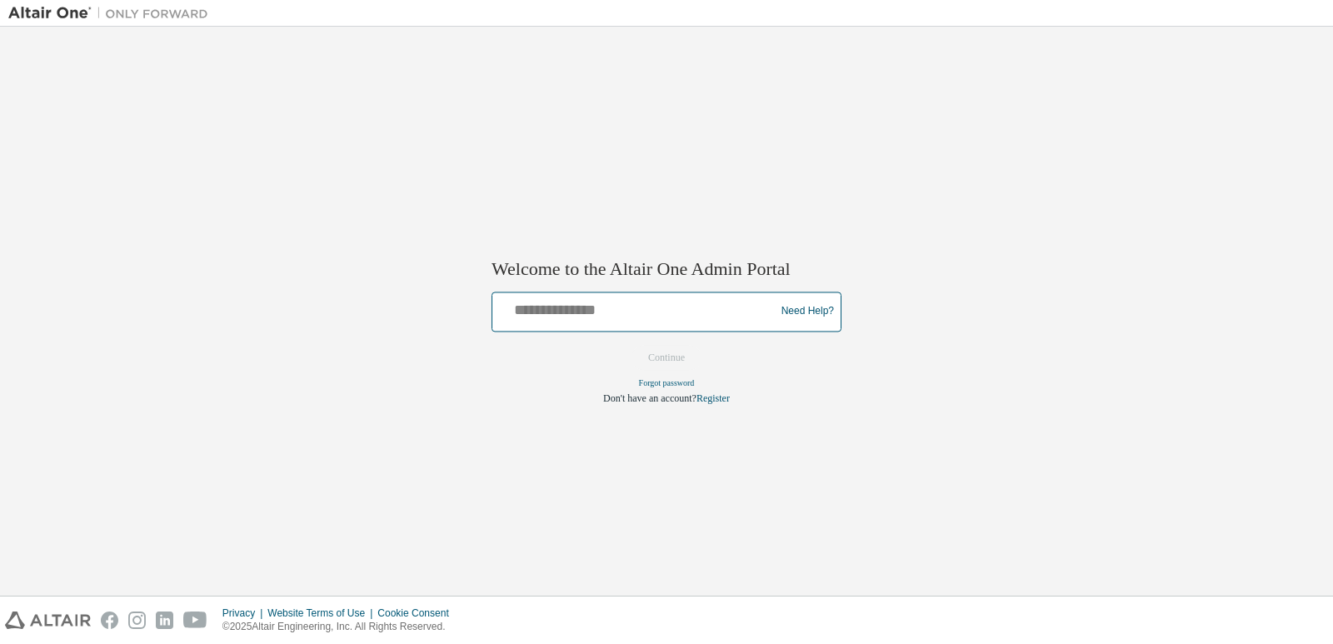
click at [626, 316] on input "text" at bounding box center [636, 308] width 274 height 24
type input "**********"
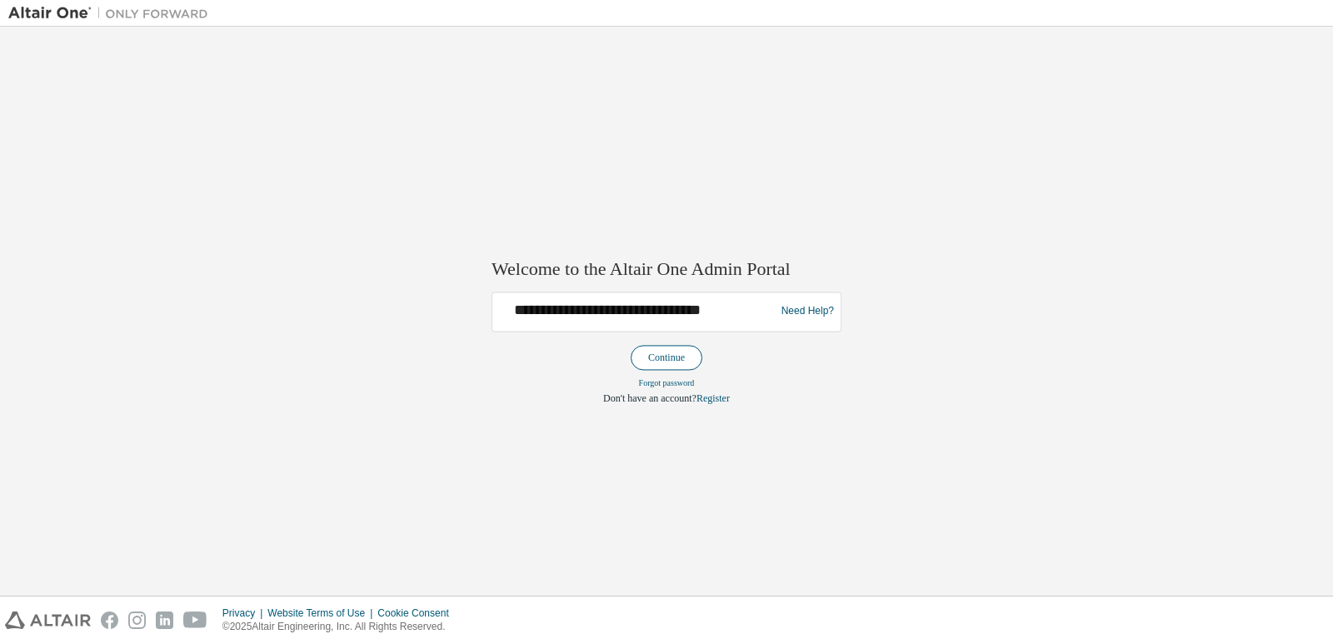
click at [665, 353] on button "Continue" at bounding box center [667, 357] width 72 height 25
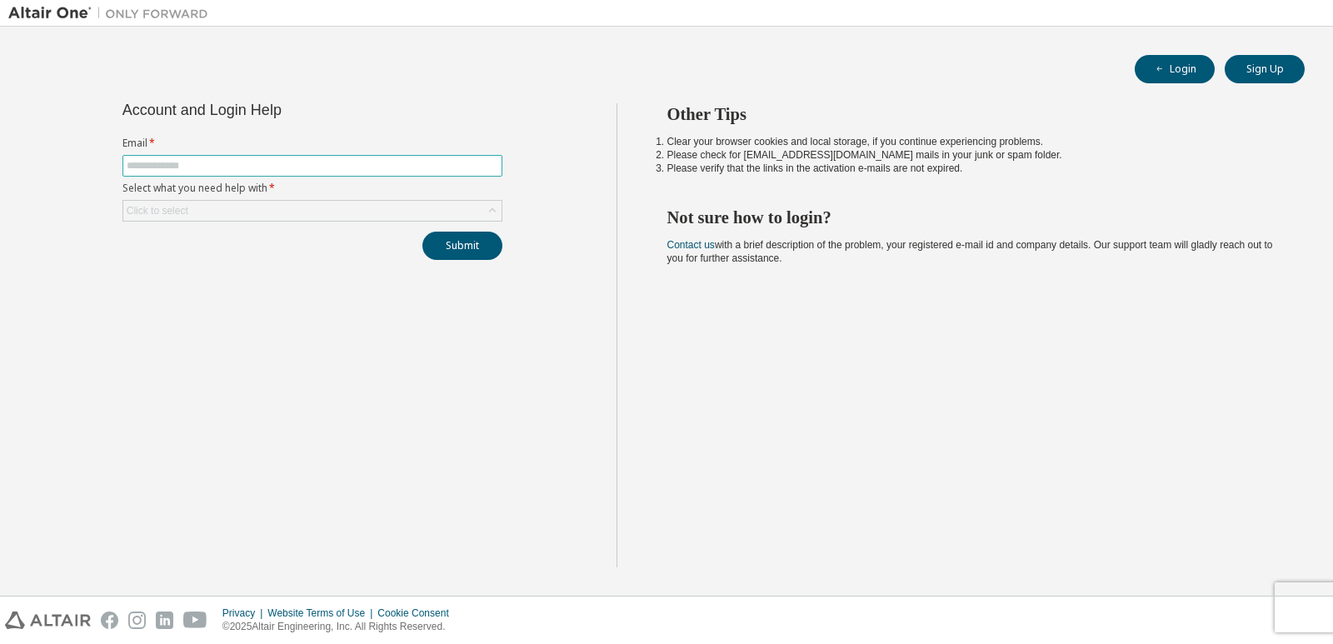
click at [316, 155] on span at bounding box center [312, 166] width 380 height 22
click at [313, 162] on input "text" at bounding box center [312, 165] width 371 height 13
type input "**********"
click at [318, 200] on div "Click to select" at bounding box center [312, 211] width 380 height 22
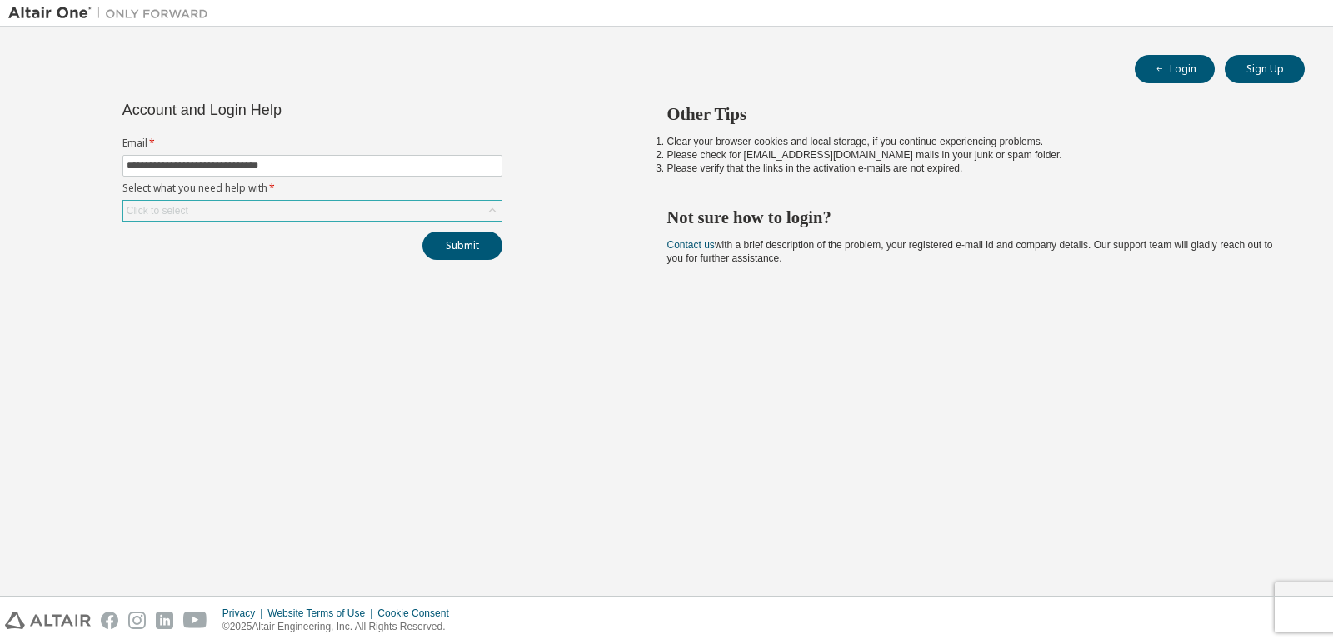
click at [390, 215] on div "Click to select" at bounding box center [312, 211] width 378 height 20
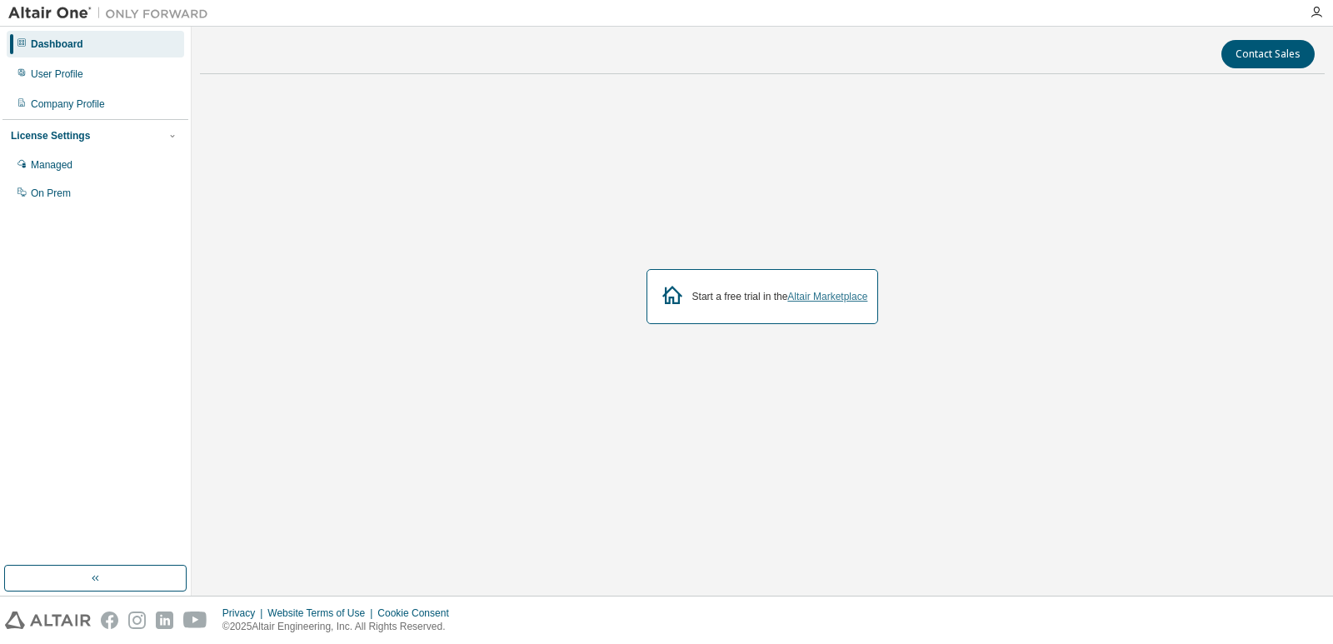
click at [808, 292] on link "Altair Marketplace" at bounding box center [827, 297] width 80 height 12
